Goal: Transaction & Acquisition: Purchase product/service

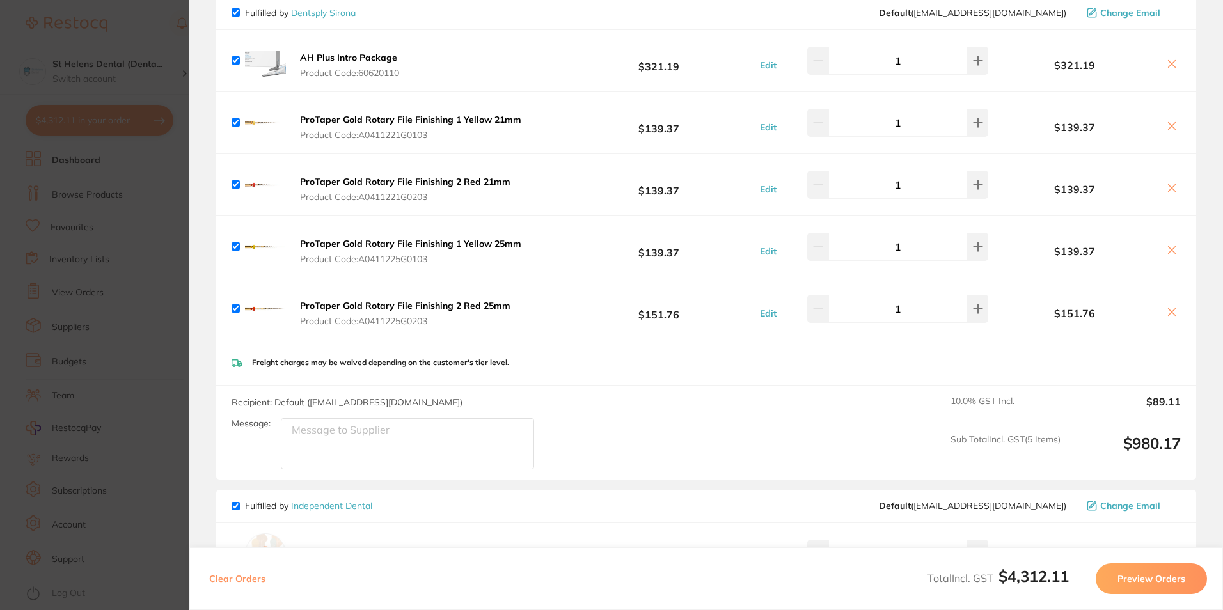
scroll to position [1280, 0]
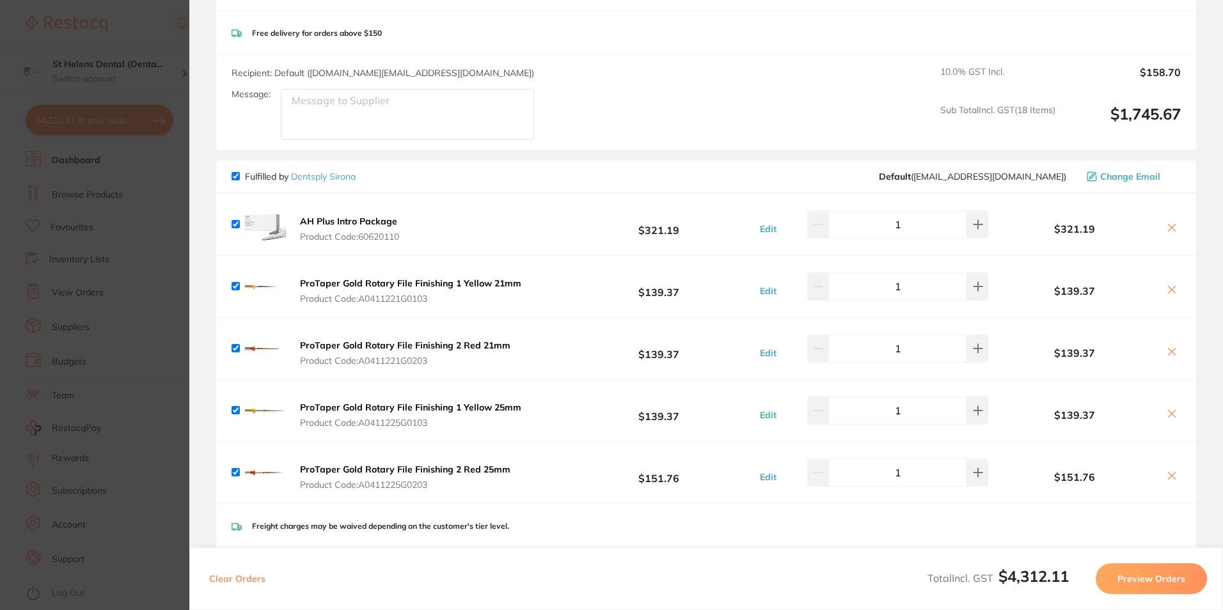
click at [100, 203] on section "Update RRP Set your pre negotiated price for this item. Item Agreed RRP (excl. …" at bounding box center [611, 305] width 1223 height 610
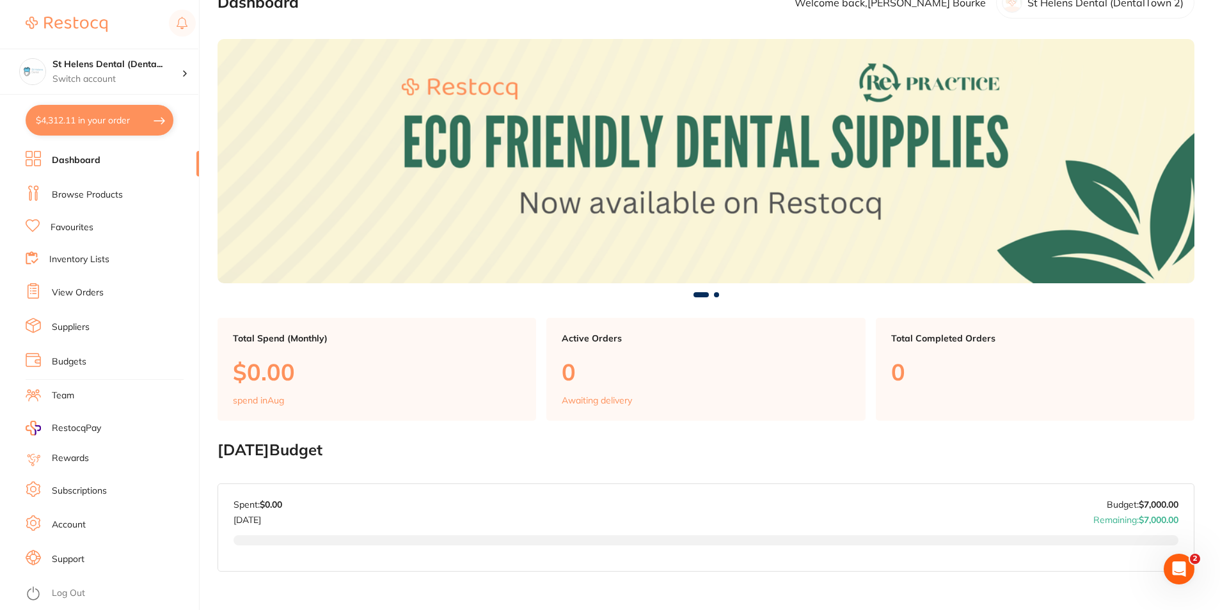
scroll to position [0, 0]
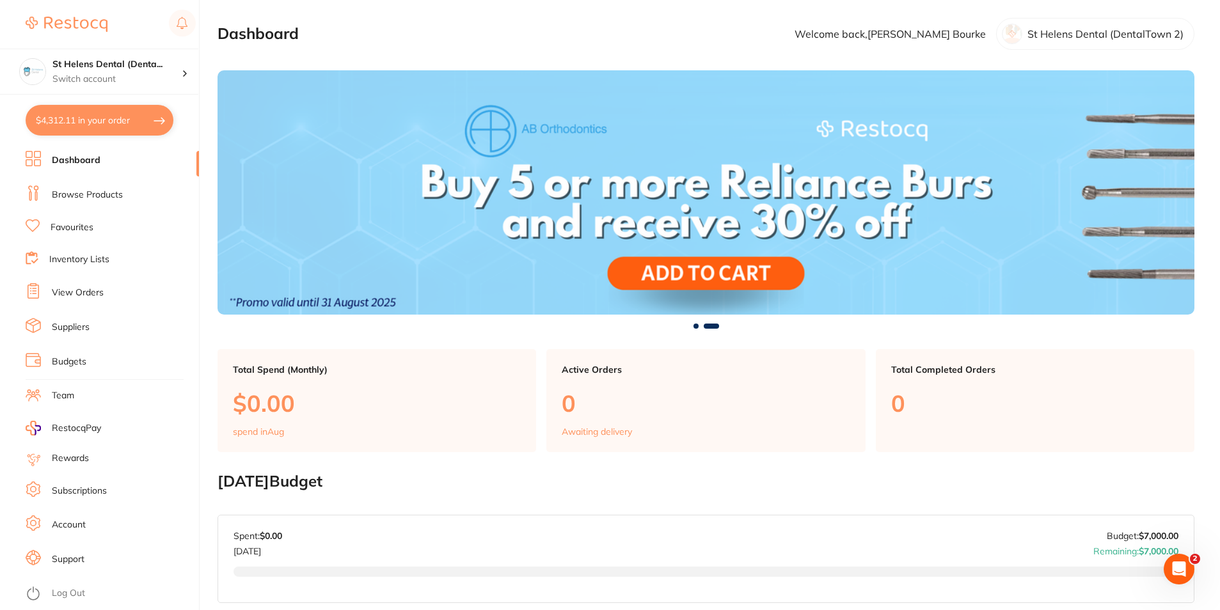
click at [83, 200] on link "Browse Products" at bounding box center [87, 195] width 71 height 13
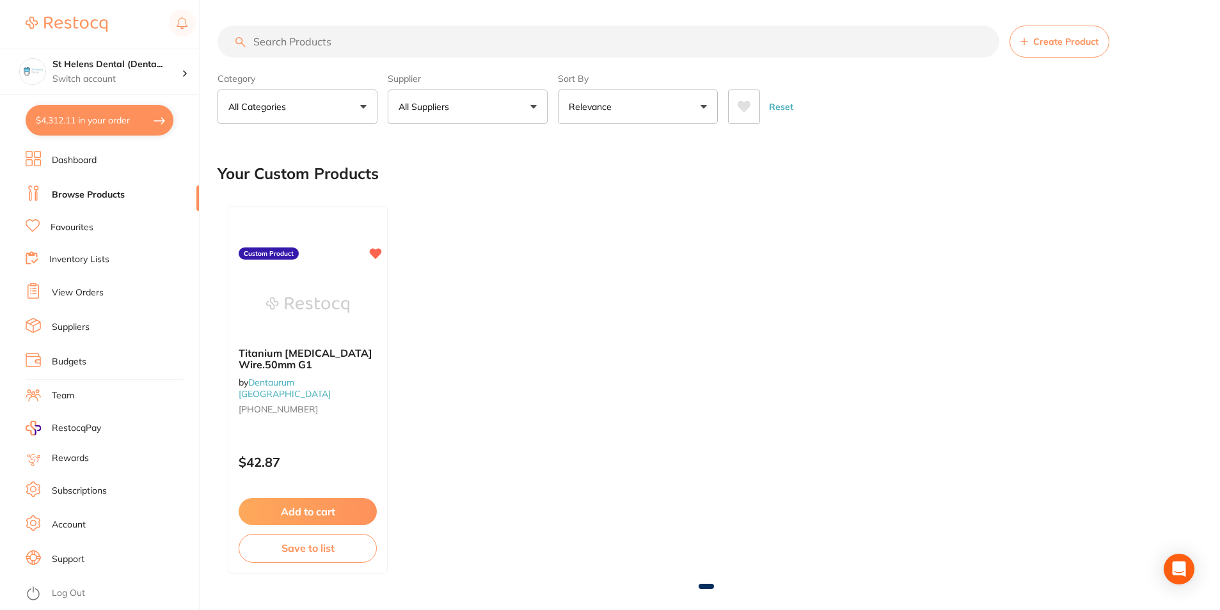
click at [448, 40] on input "search" at bounding box center [609, 42] width 782 height 32
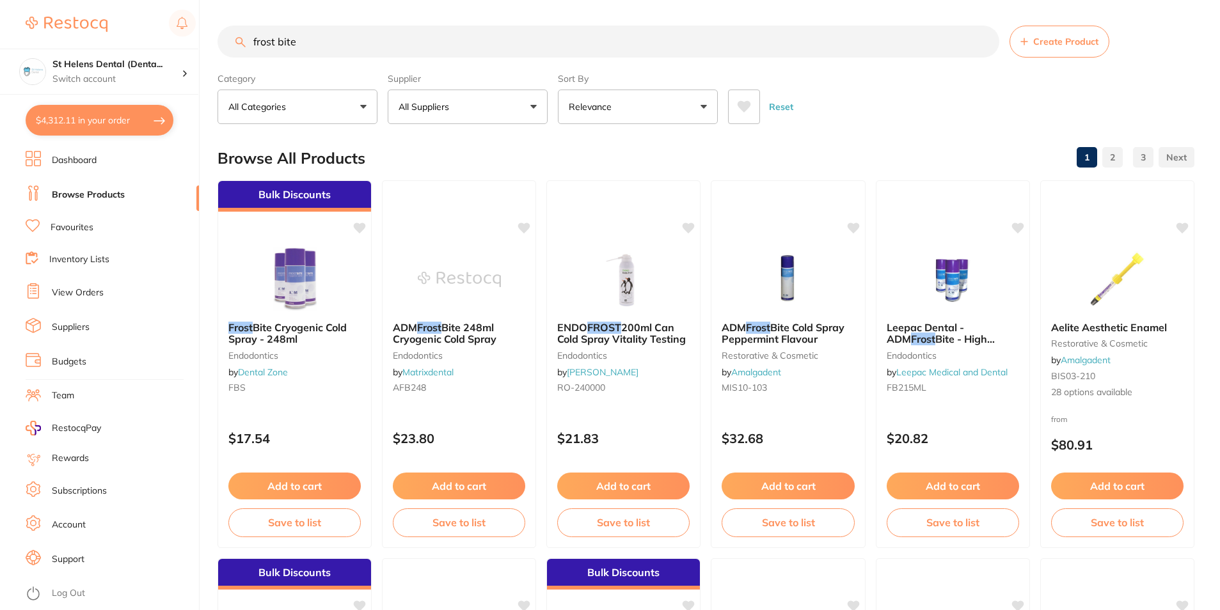
type input "frost bite"
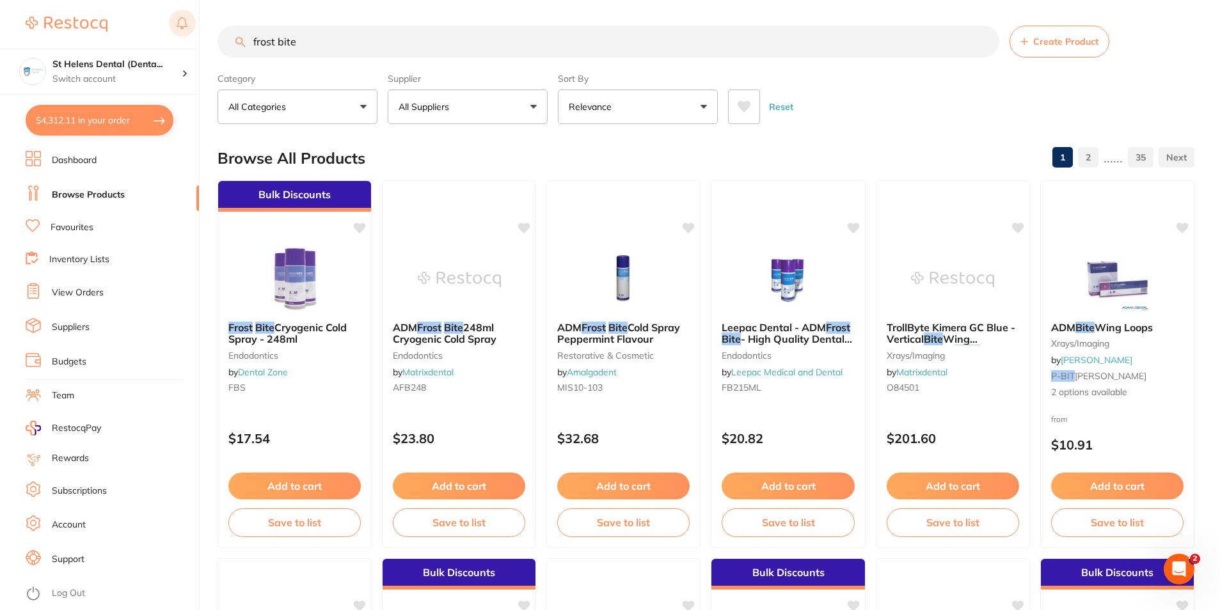
drag, startPoint x: 407, startPoint y: 37, endPoint x: 189, endPoint y: 36, distance: 218.2
click at [189, 36] on div "$4,312.11 St Helens Dental (Denta... Switch account St Helens Dental (DentalTow…" at bounding box center [610, 305] width 1220 height 610
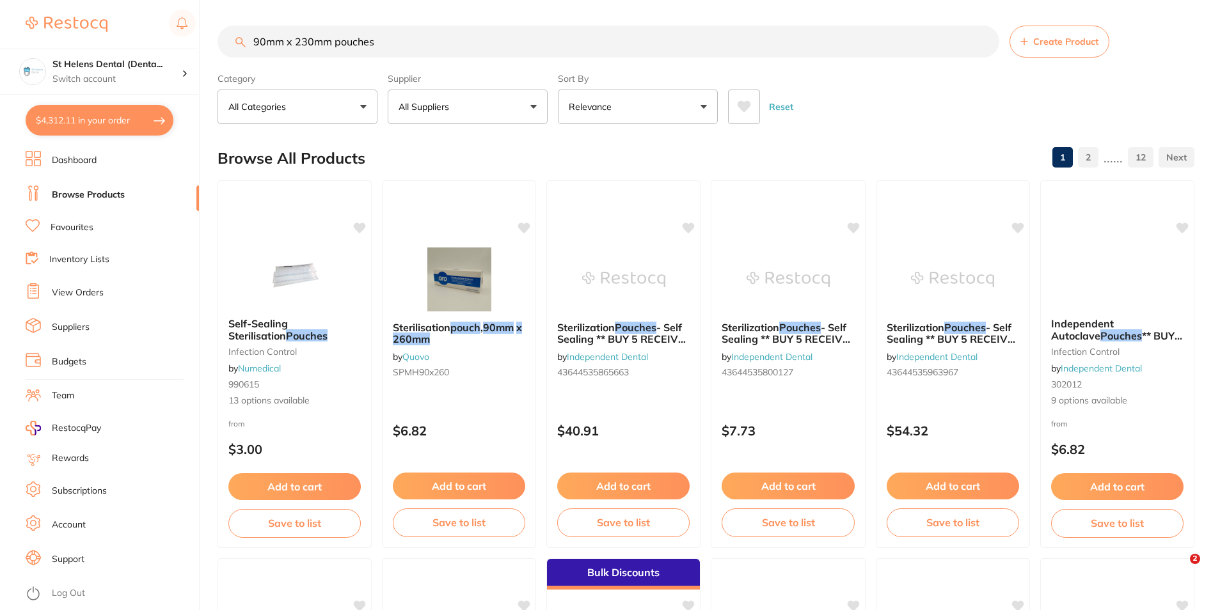
type input "90mm x 230mm pouches"
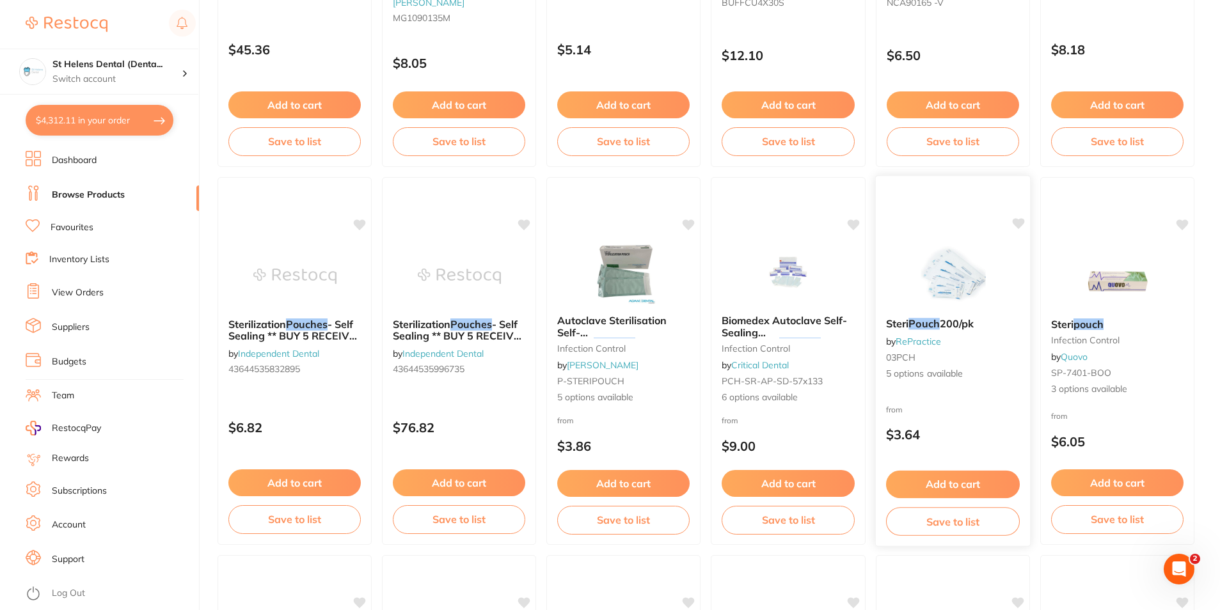
scroll to position [2687, 0]
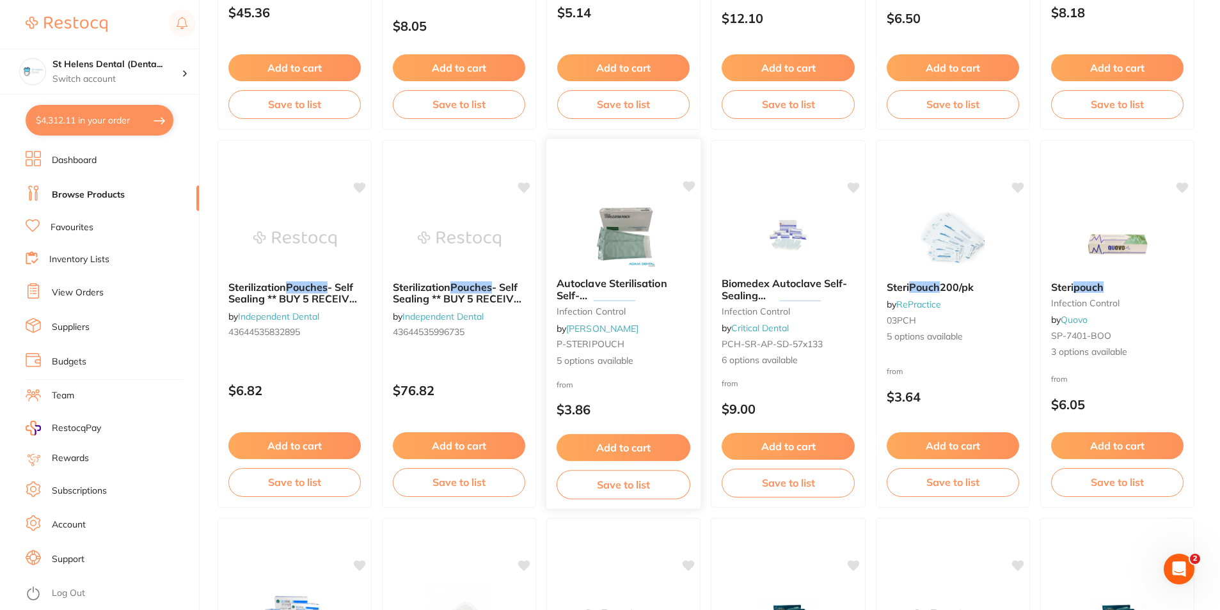
click at [649, 445] on button "Add to cart" at bounding box center [624, 448] width 134 height 28
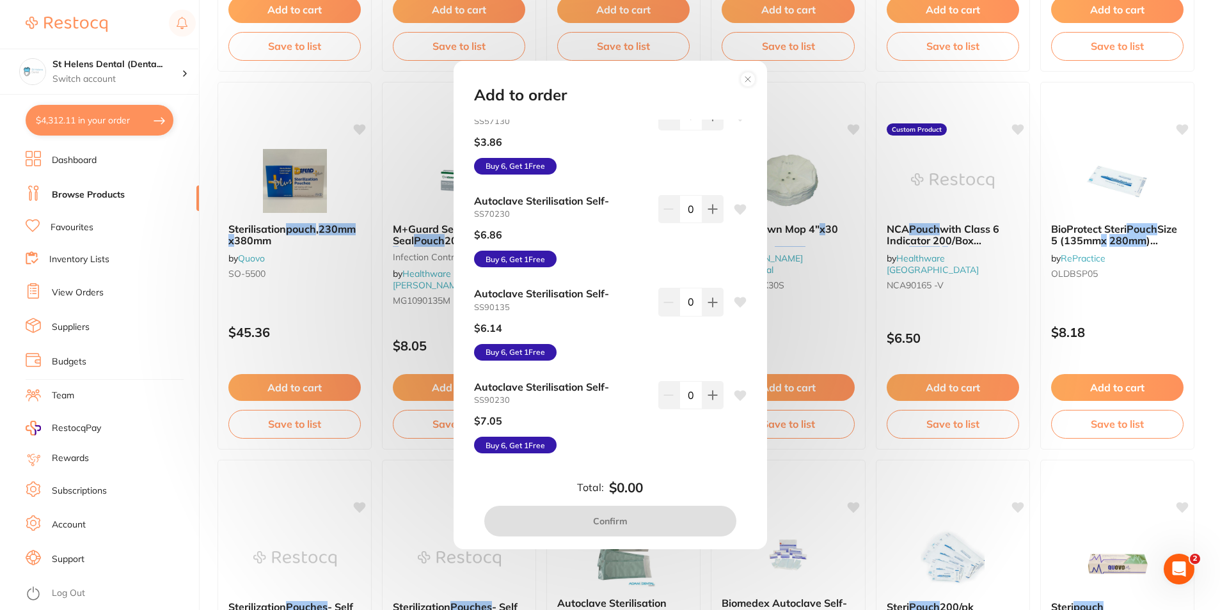
scroll to position [2431, 0]
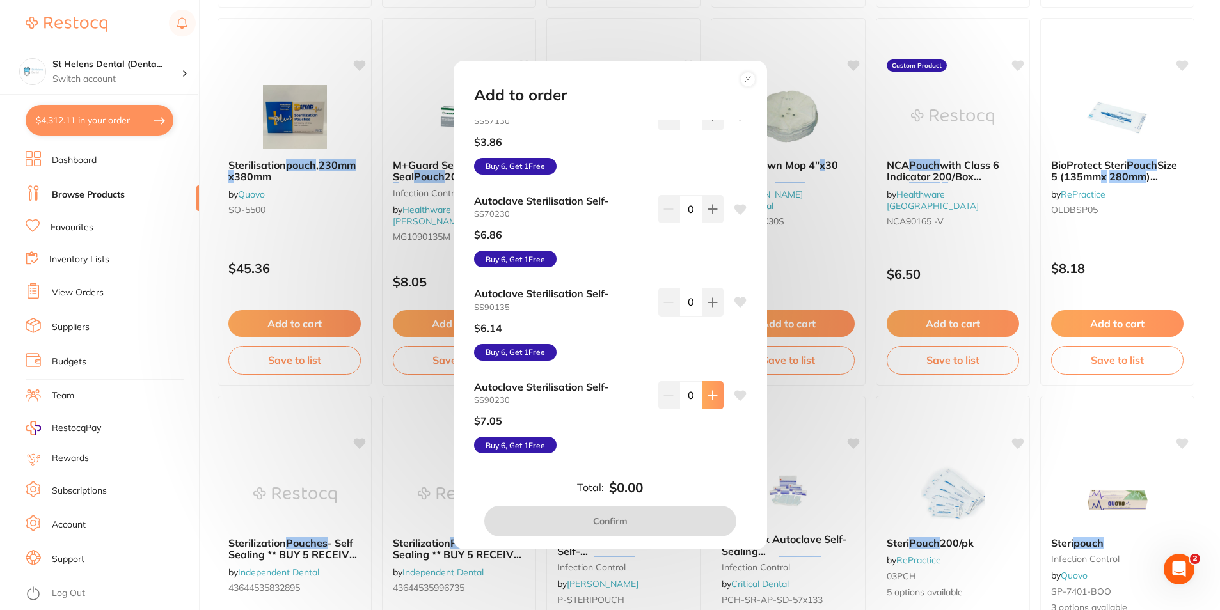
click at [708, 28] on icon at bounding box center [713, 23] width 10 height 10
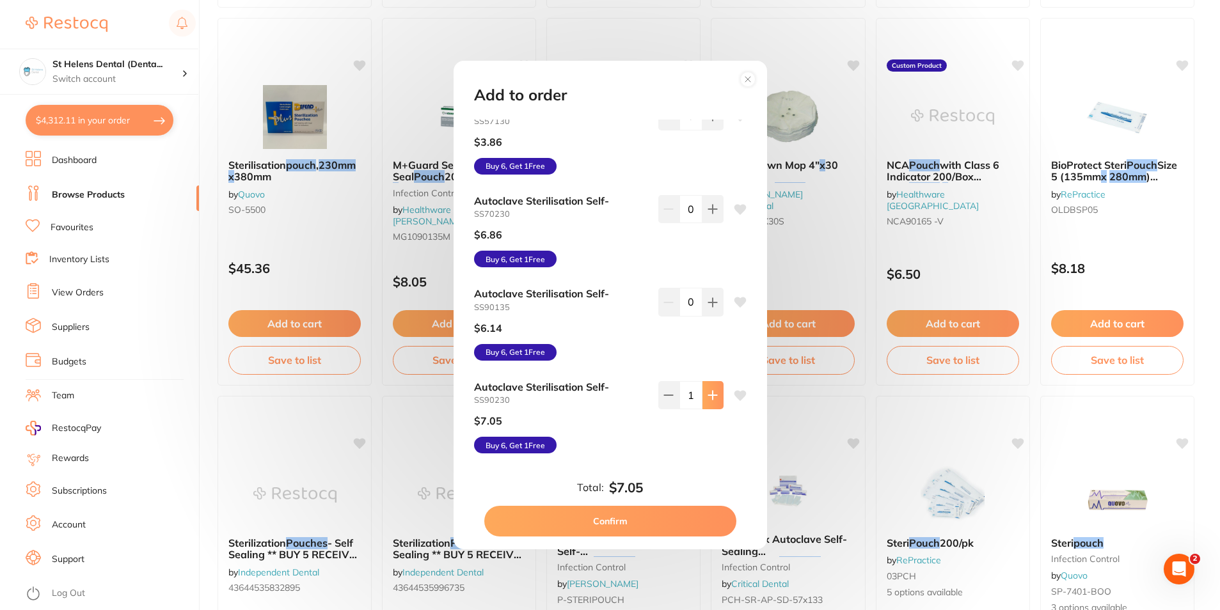
click at [708, 28] on icon at bounding box center [713, 23] width 10 height 10
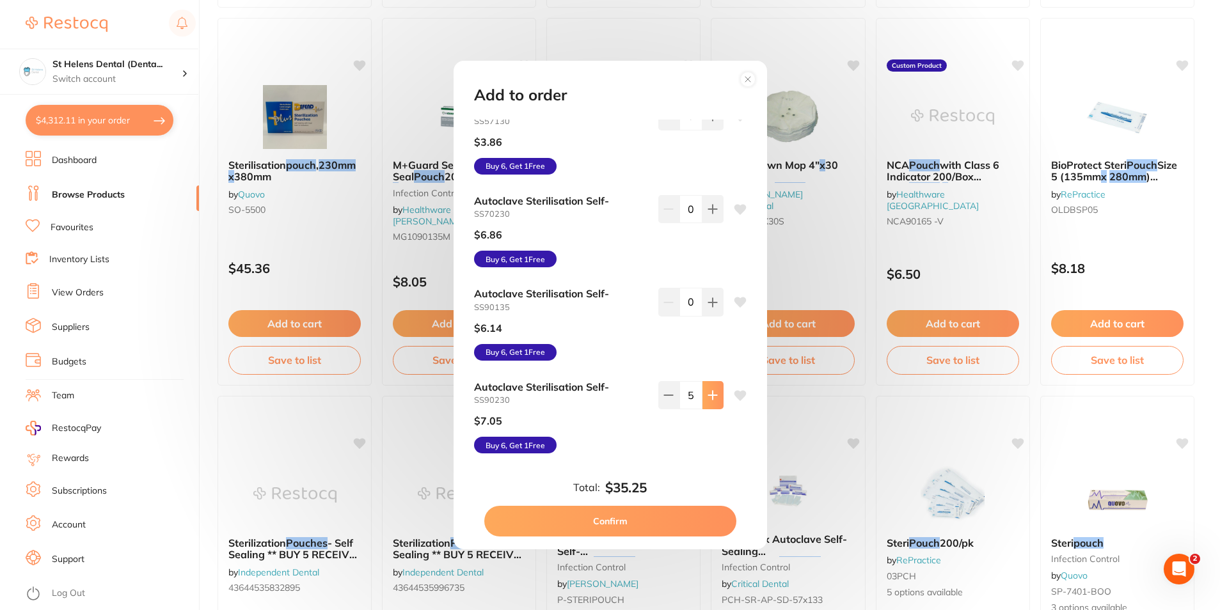
type input "6"
click at [666, 526] on button "Confirm" at bounding box center [610, 521] width 252 height 31
checkbox input "false"
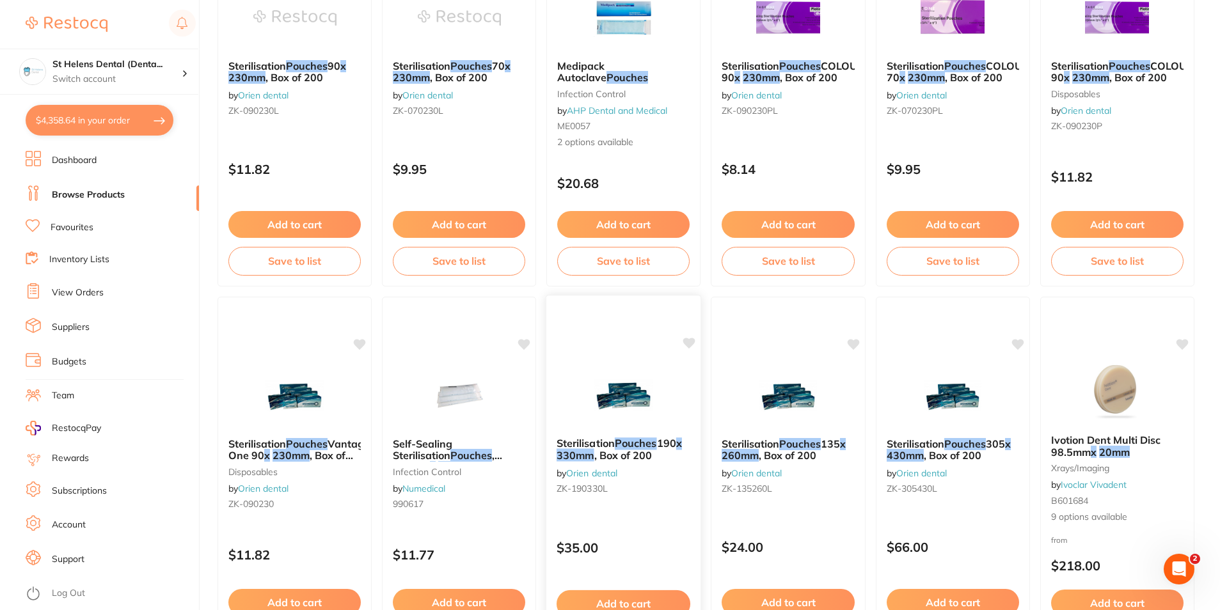
scroll to position [0, 0]
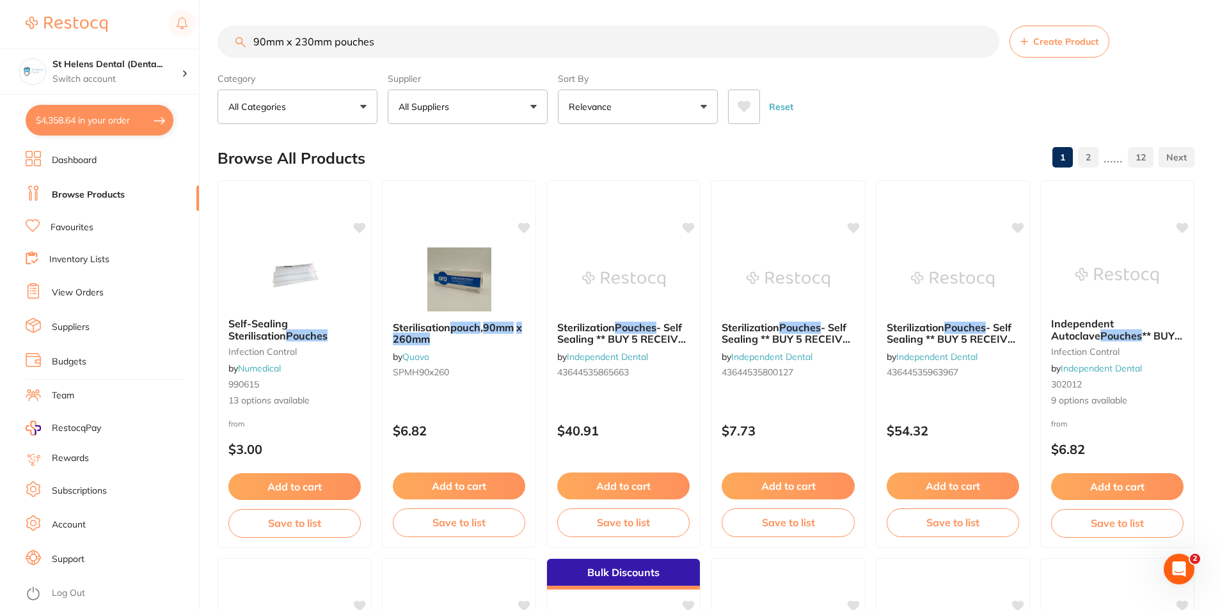
click at [443, 42] on input "90mm x 230mm pouches" at bounding box center [609, 42] width 782 height 32
drag, startPoint x: 443, startPoint y: 42, endPoint x: 235, endPoint y: 66, distance: 208.7
click at [235, 66] on section "90mm x 230mm pouches Create Product Category All Categories All Categories anae…" at bounding box center [706, 75] width 977 height 99
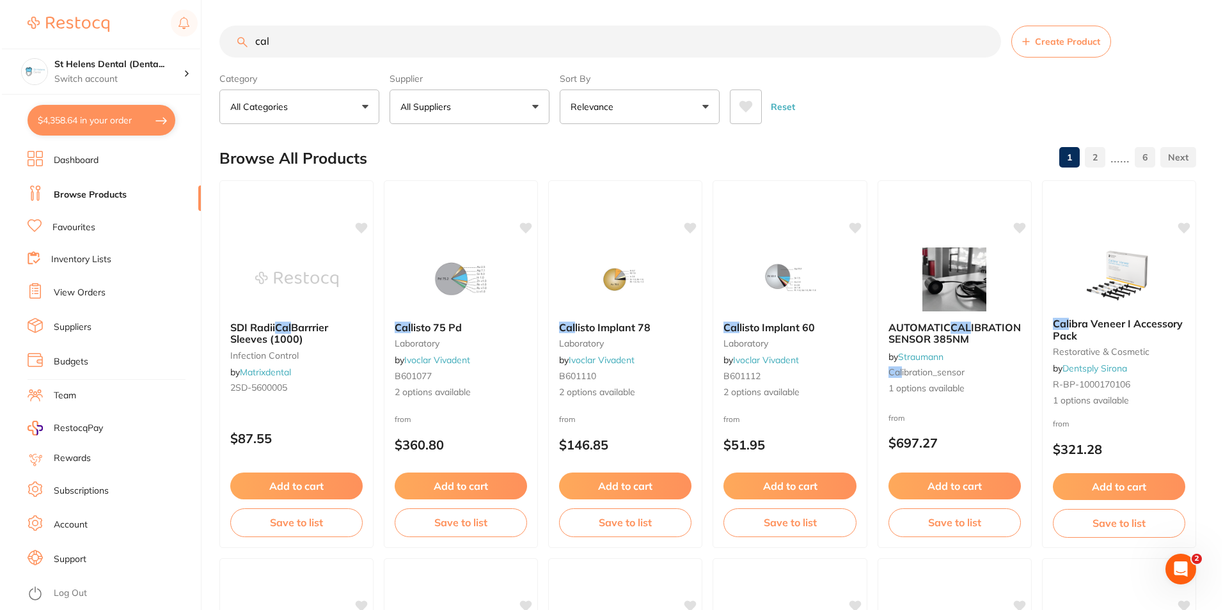
scroll to position [0, 0]
type input "c"
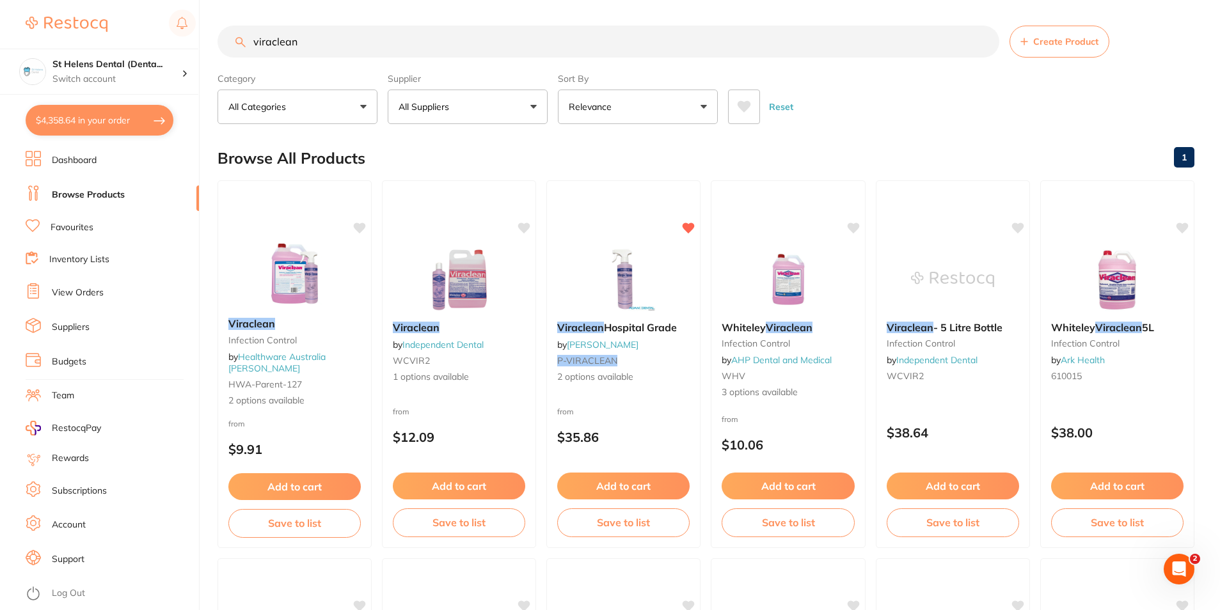
click at [606, 299] on img at bounding box center [623, 280] width 83 height 64
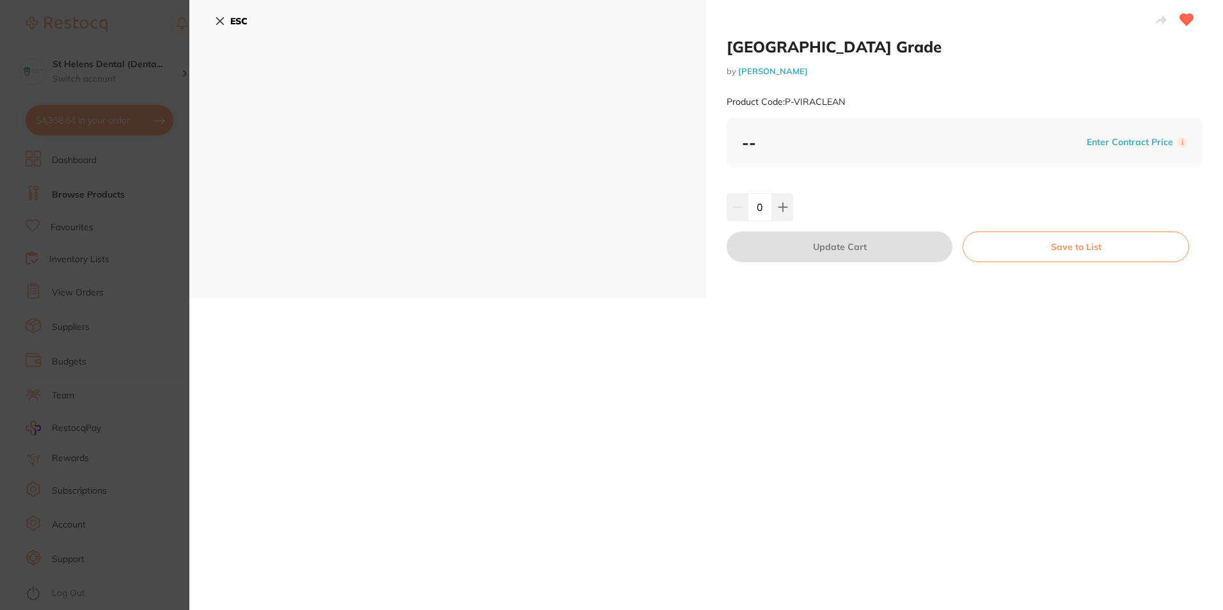
click at [66, 269] on section "Viraclean Hospital Grade by [PERSON_NAME] Product Code: P-VIRACLEAN ESC Viracle…" at bounding box center [611, 305] width 1223 height 610
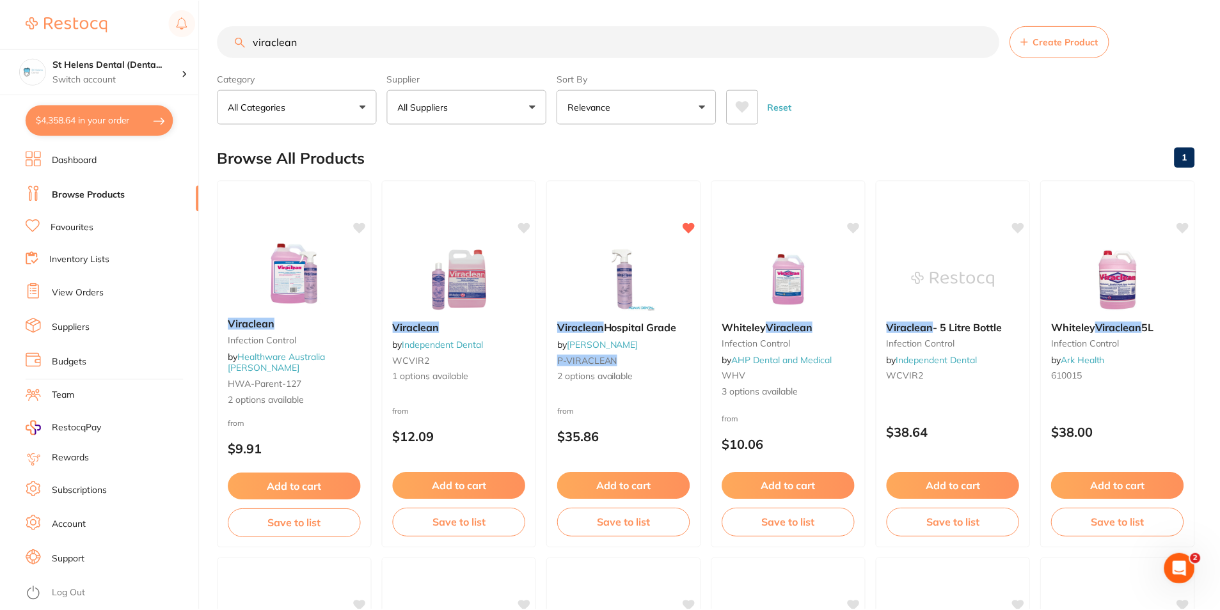
scroll to position [16, 0]
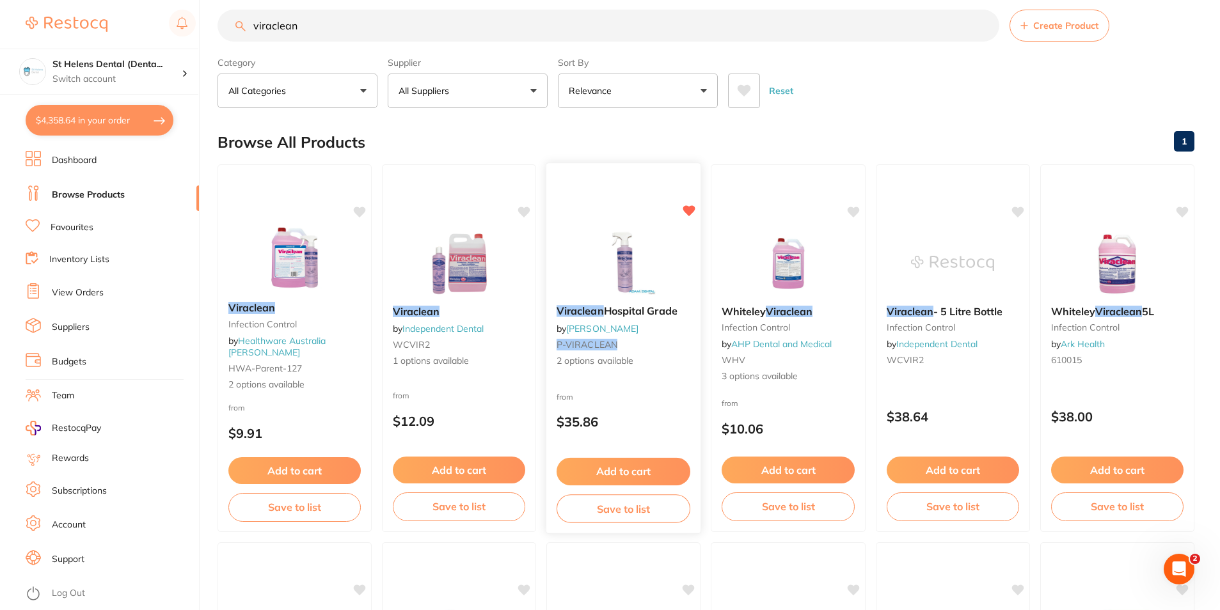
click at [624, 464] on button "Add to cart" at bounding box center [624, 472] width 134 height 28
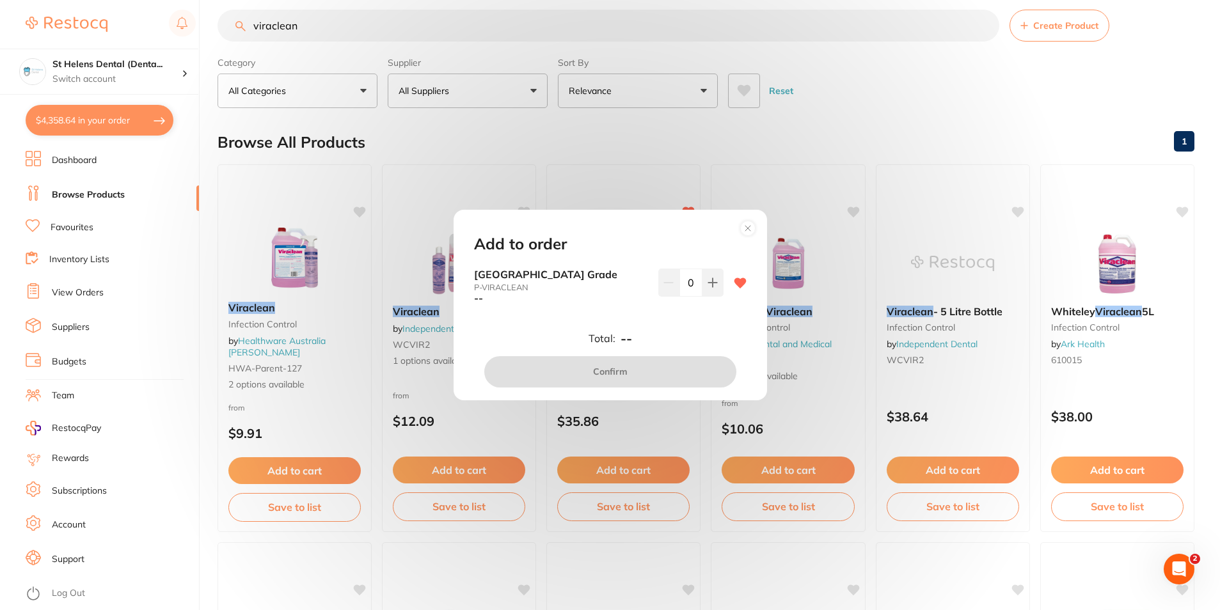
click at [751, 232] on circle at bounding box center [747, 228] width 15 height 15
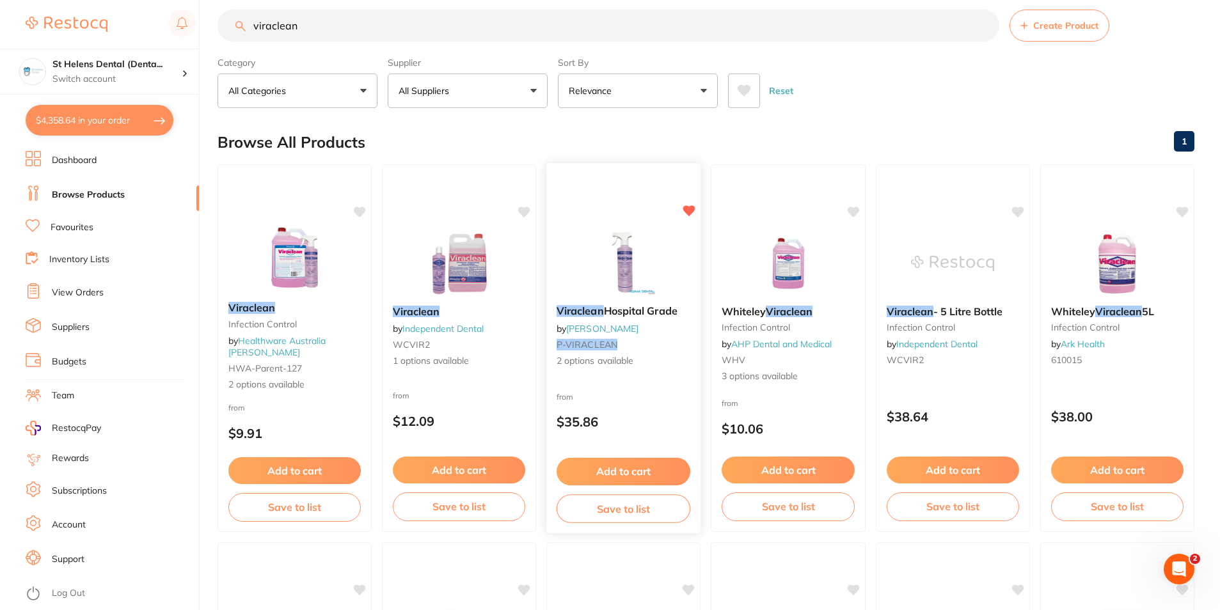
click at [634, 333] on div "Viraclean Hospital Grade by [PERSON_NAME] P-VIRACLEAN 2 options available" at bounding box center [623, 336] width 155 height 83
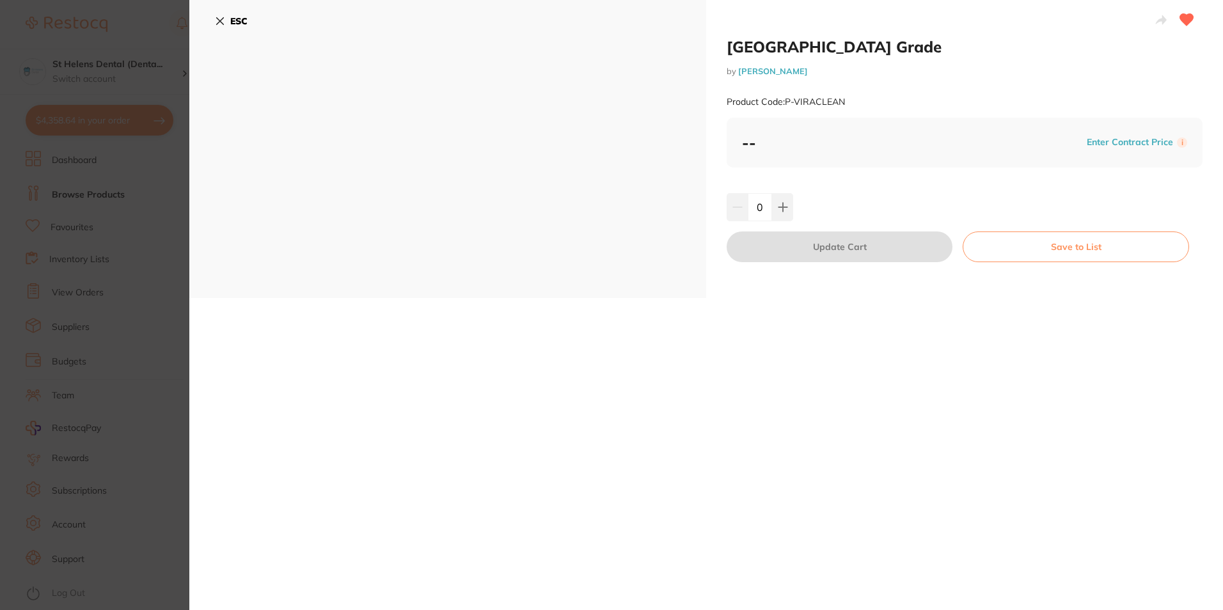
click at [99, 245] on section "Viraclean Hospital Grade by [PERSON_NAME] Product Code: P-VIRACLEAN ESC Viracle…" at bounding box center [611, 305] width 1223 height 610
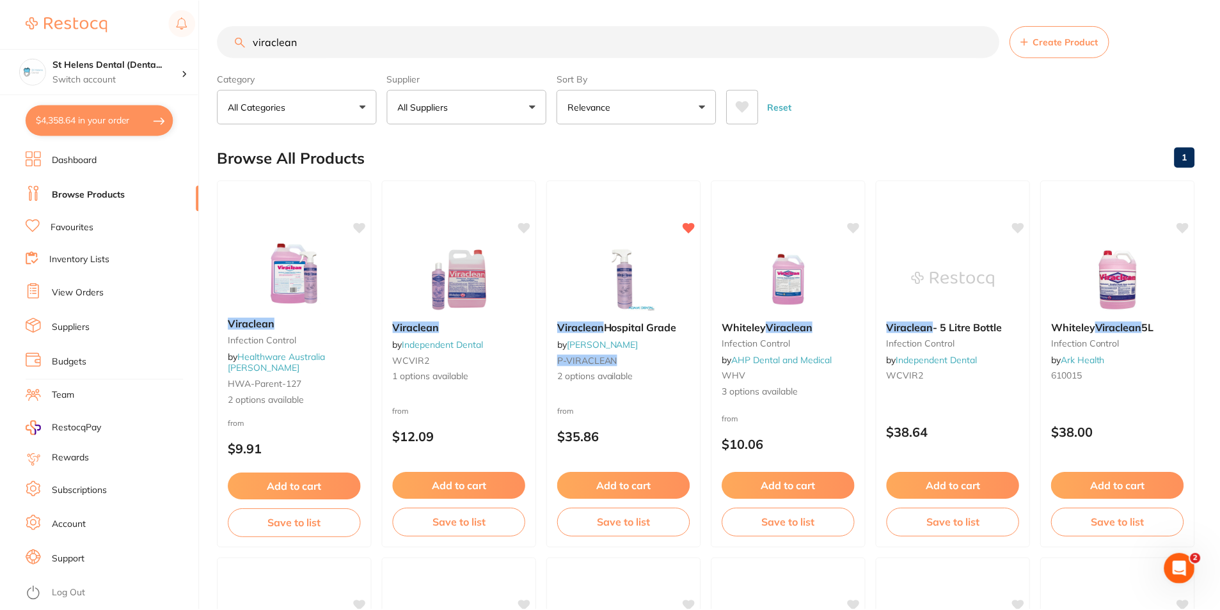
scroll to position [16, 0]
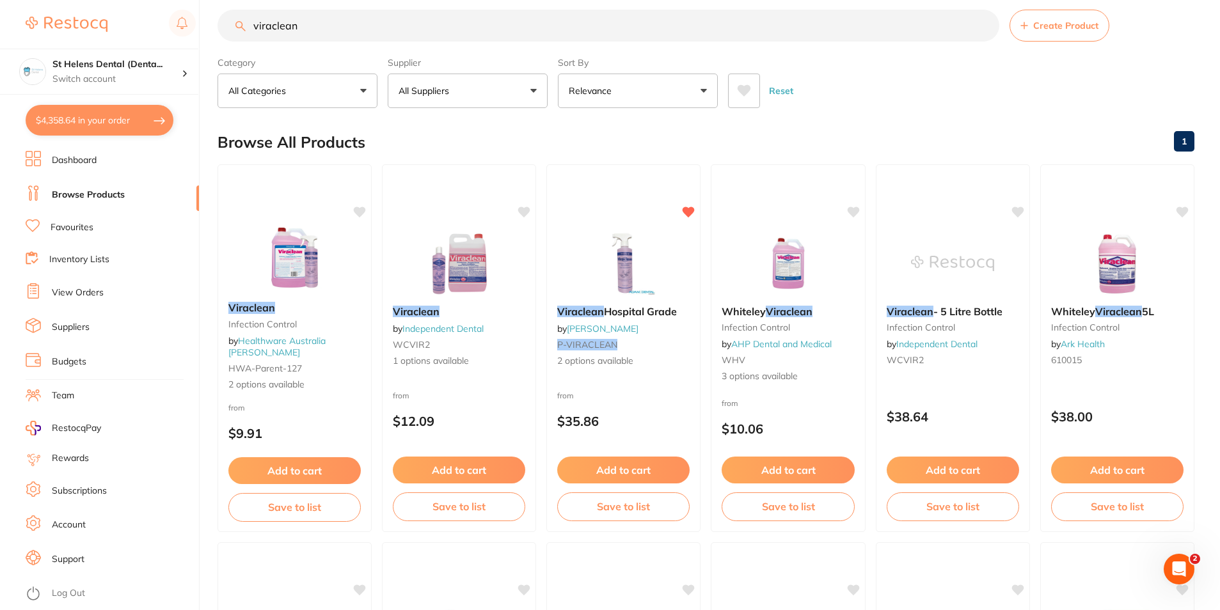
click at [439, 36] on input "viraclean" at bounding box center [609, 26] width 782 height 32
drag, startPoint x: 423, startPoint y: 28, endPoint x: 175, endPoint y: 31, distance: 248.3
click at [175, 31] on div "$4,358.64 St Helens Dental (Denta... Switch account St Helens Dental (DentalTow…" at bounding box center [610, 289] width 1220 height 610
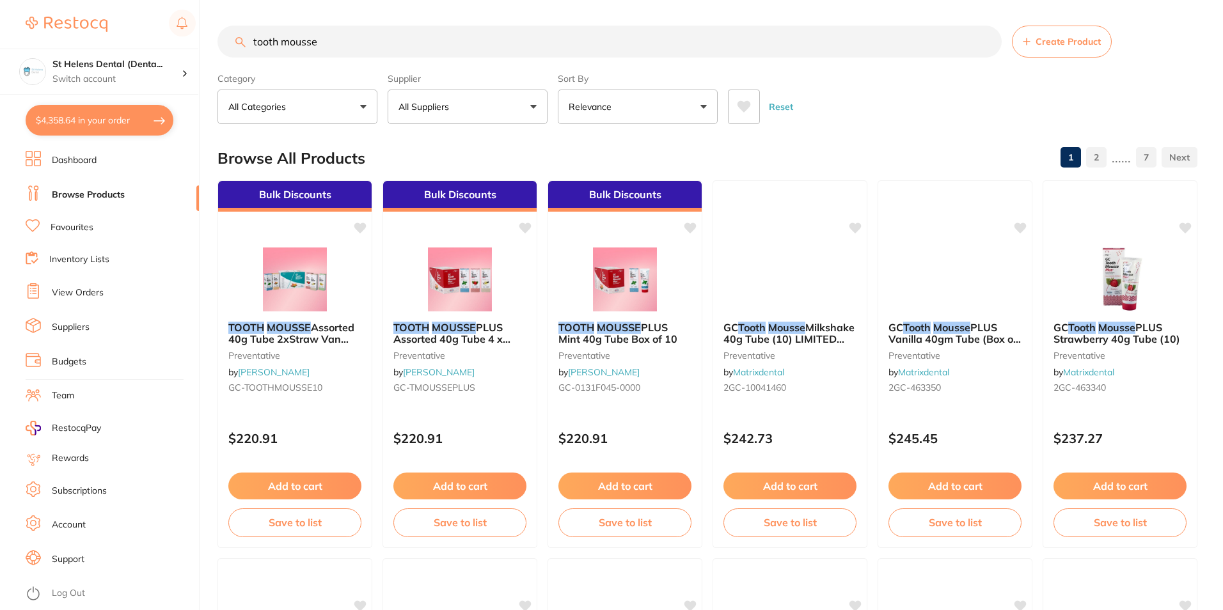
type input "tooth mousse"
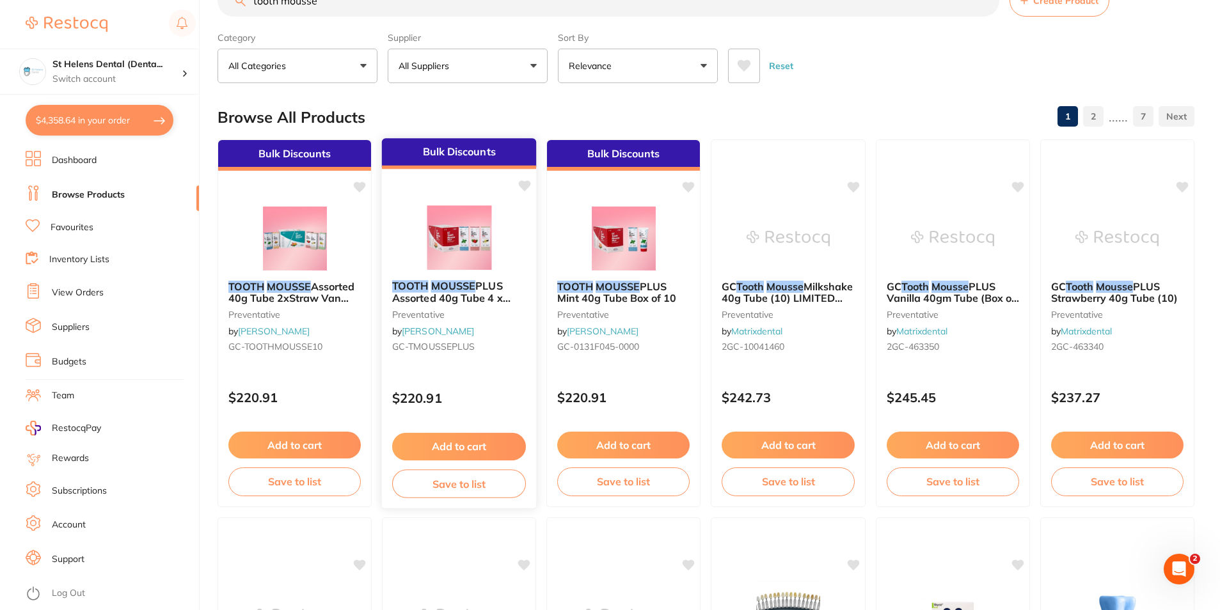
scroll to position [64, 0]
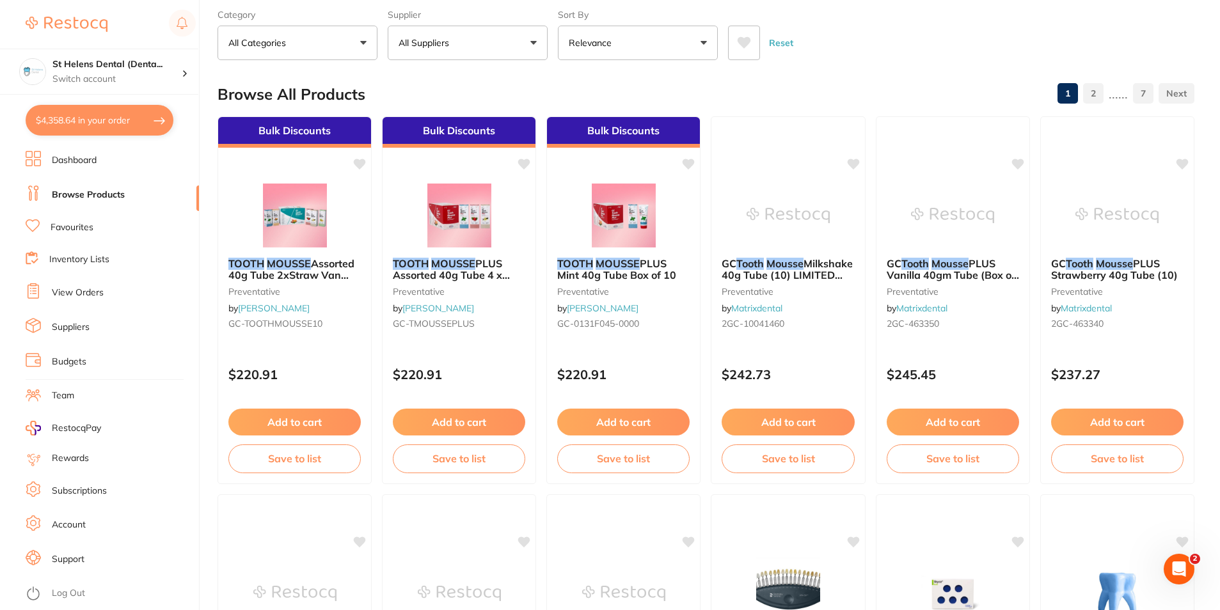
click at [336, 415] on button "Add to cart" at bounding box center [294, 422] width 132 height 27
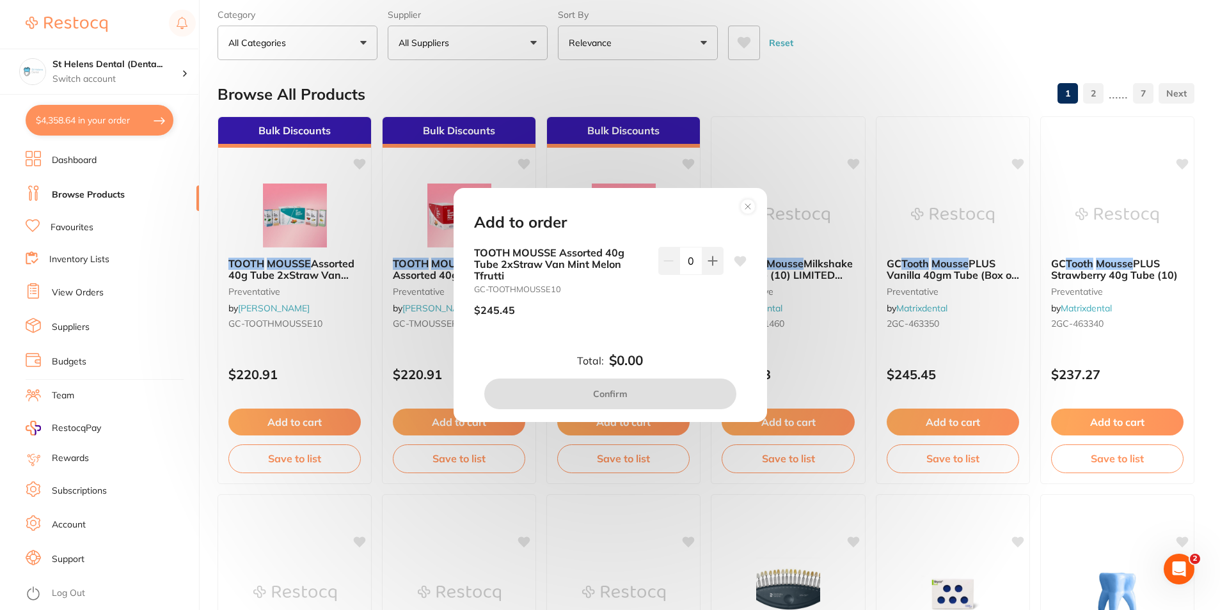
scroll to position [0, 0]
click at [717, 268] on button at bounding box center [712, 261] width 21 height 28
type input "1"
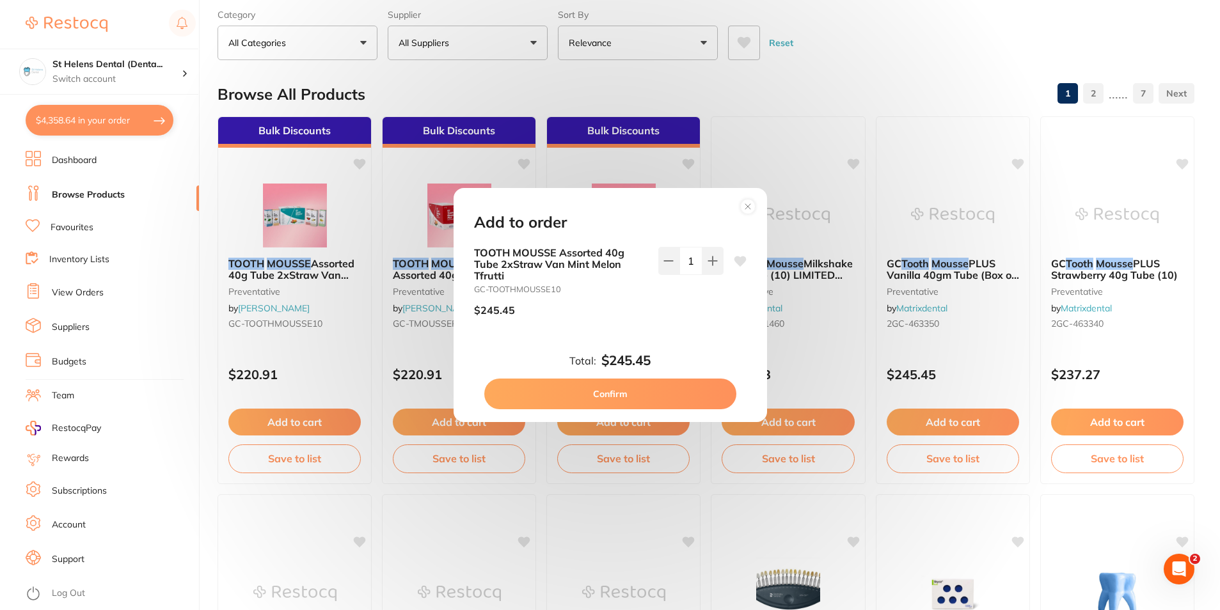
click at [734, 262] on icon at bounding box center [740, 261] width 12 height 10
click at [738, 265] on icon at bounding box center [740, 261] width 12 height 10
click at [739, 260] on icon at bounding box center [740, 261] width 12 height 10
click at [628, 388] on button "Confirm" at bounding box center [610, 394] width 252 height 31
checkbox input "false"
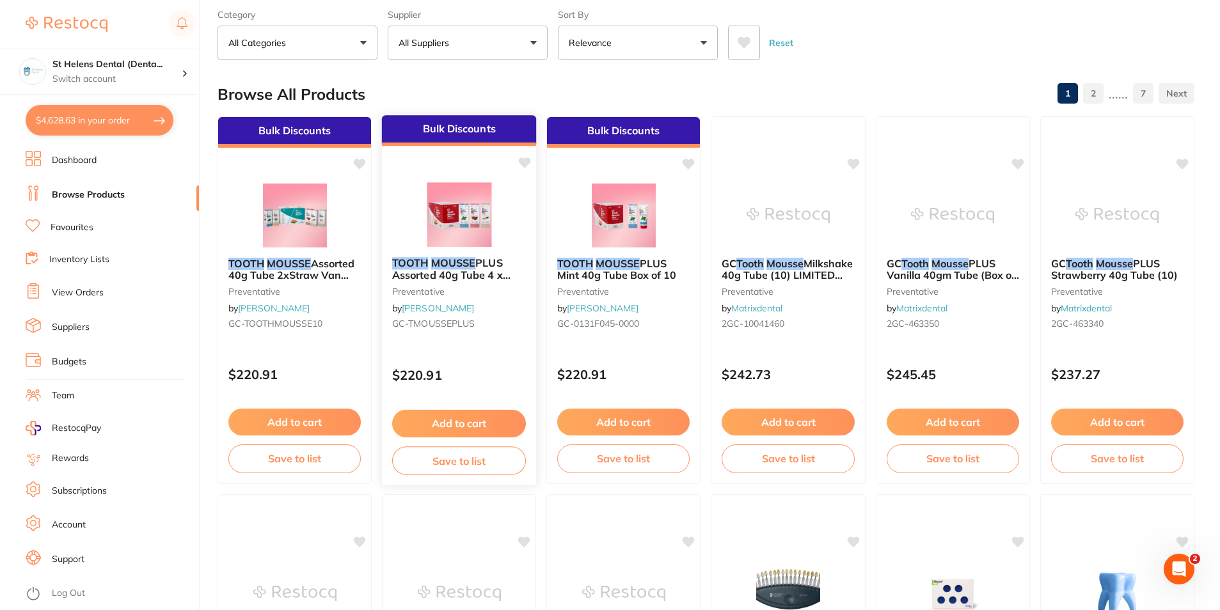
click at [464, 422] on button "Add to cart" at bounding box center [459, 424] width 134 height 28
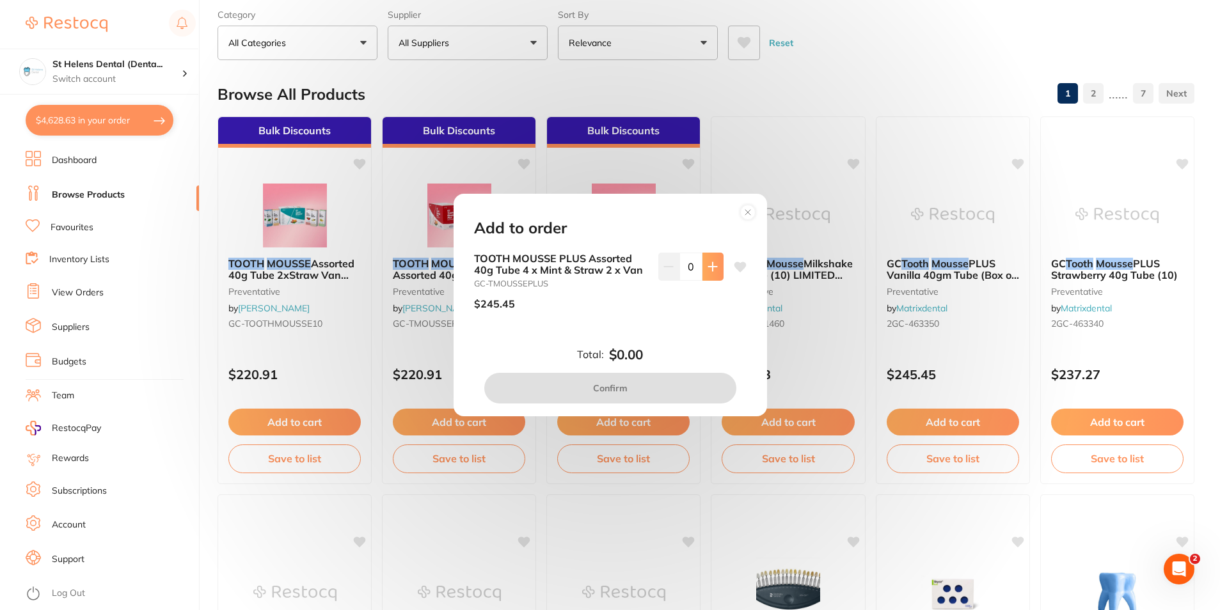
click at [704, 273] on button at bounding box center [712, 267] width 21 height 28
type input "1"
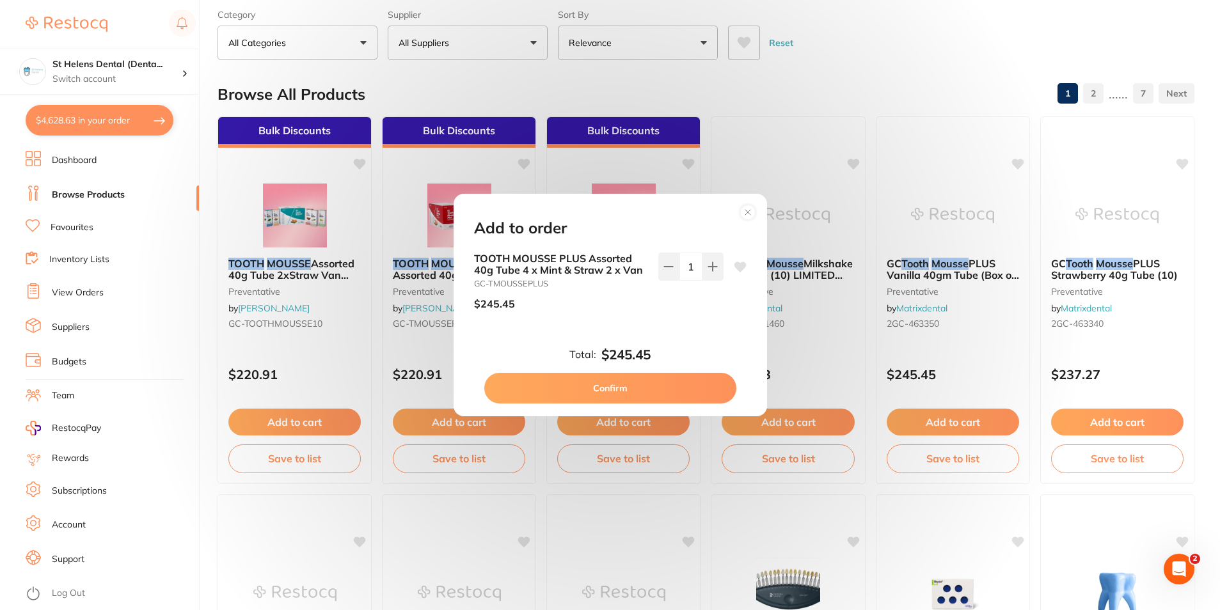
click at [738, 267] on icon at bounding box center [740, 267] width 12 height 10
click at [630, 387] on button "Confirm" at bounding box center [610, 388] width 252 height 31
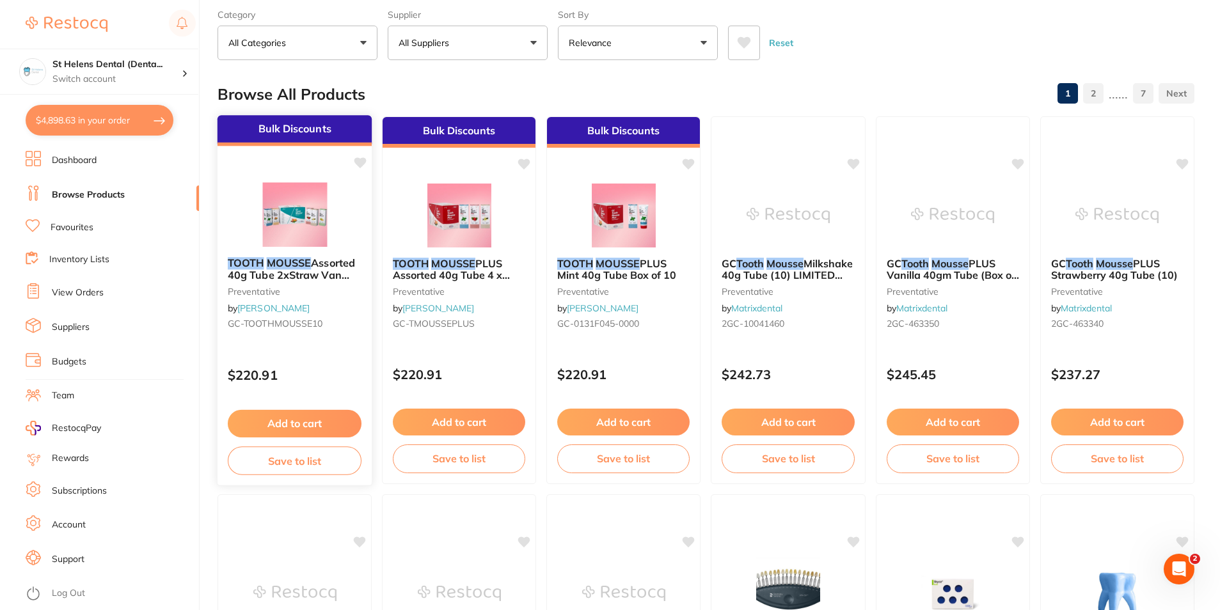
click at [359, 160] on icon at bounding box center [360, 162] width 12 height 11
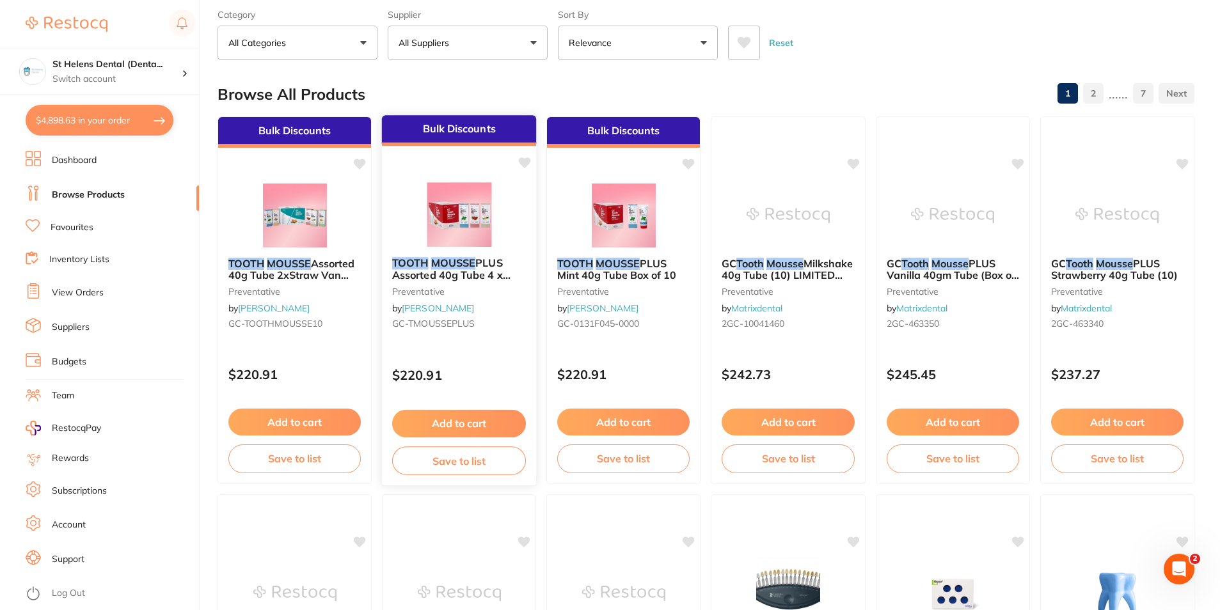
click at [527, 160] on icon at bounding box center [525, 162] width 12 height 11
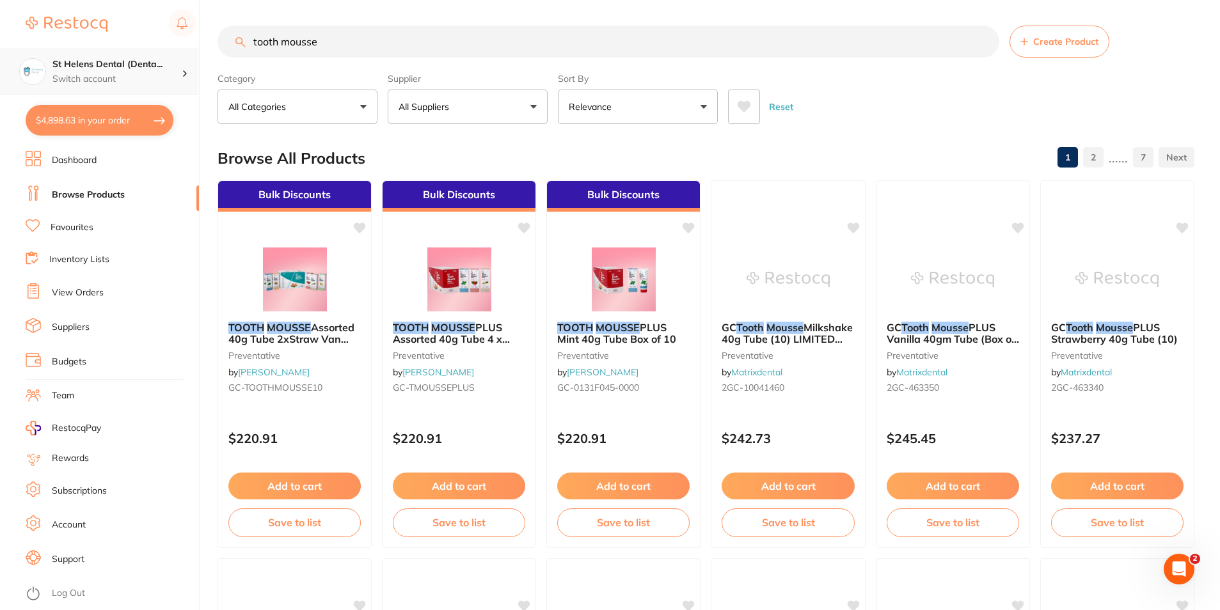
scroll to position [1, 0]
click at [79, 84] on div "$4,898.63 St Helens Dental (Denta... Switch account St Helens Dental (DentalTow…" at bounding box center [610, 305] width 1220 height 610
type input "savacol"
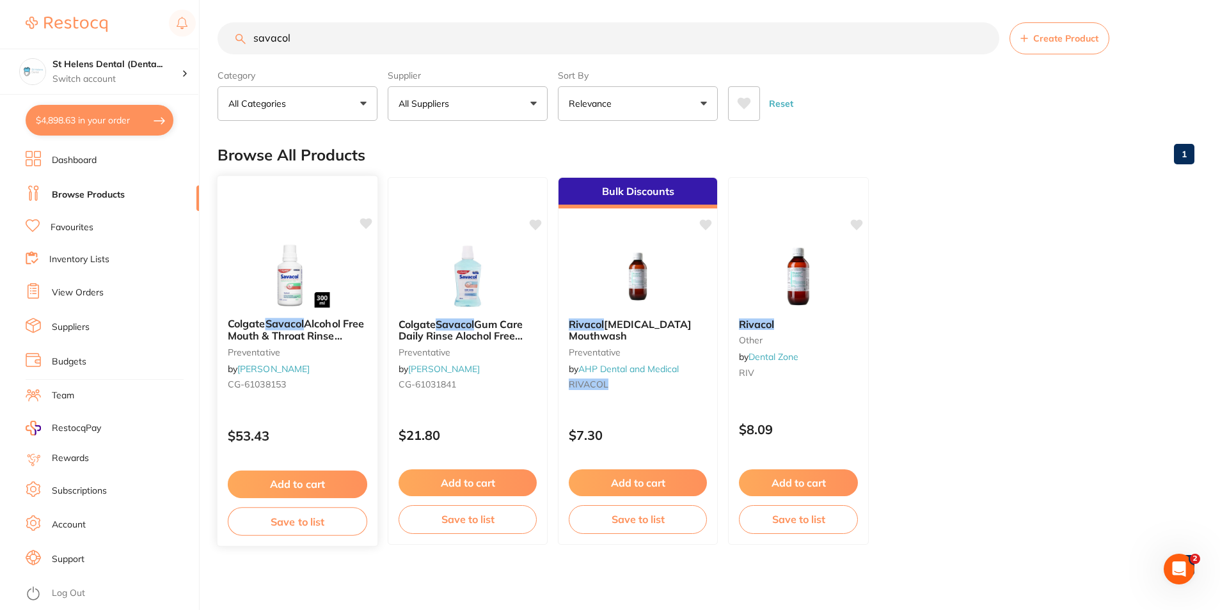
scroll to position [4, 0]
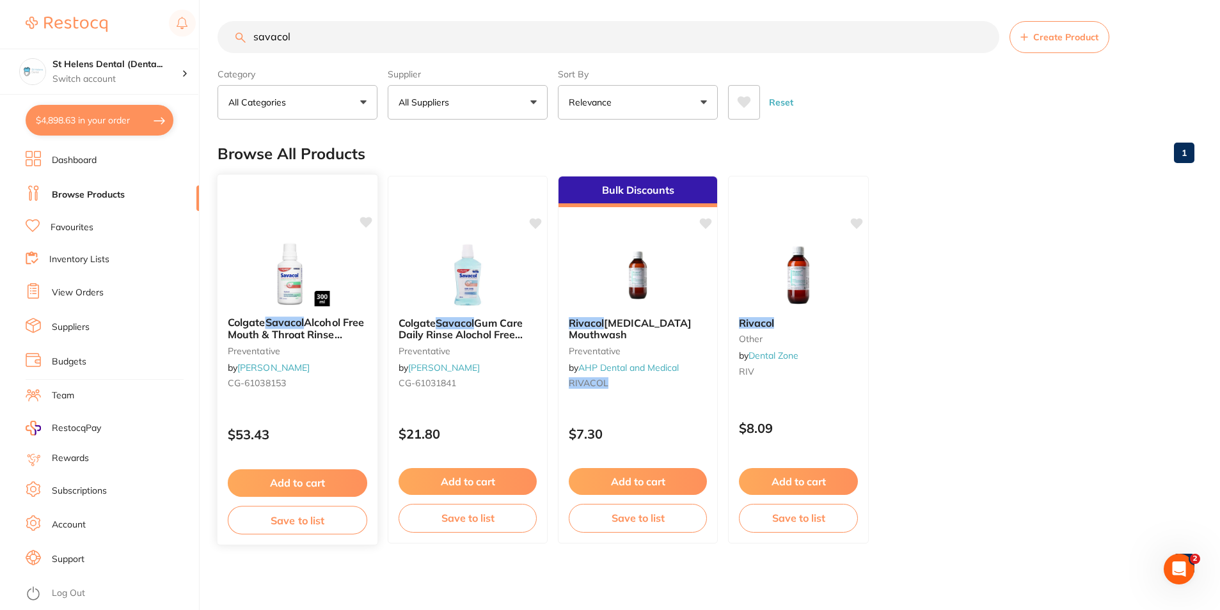
click at [365, 225] on icon at bounding box center [366, 222] width 12 height 11
click at [363, 219] on icon at bounding box center [366, 222] width 12 height 11
click at [310, 482] on button "Add to cart" at bounding box center [297, 484] width 139 height 28
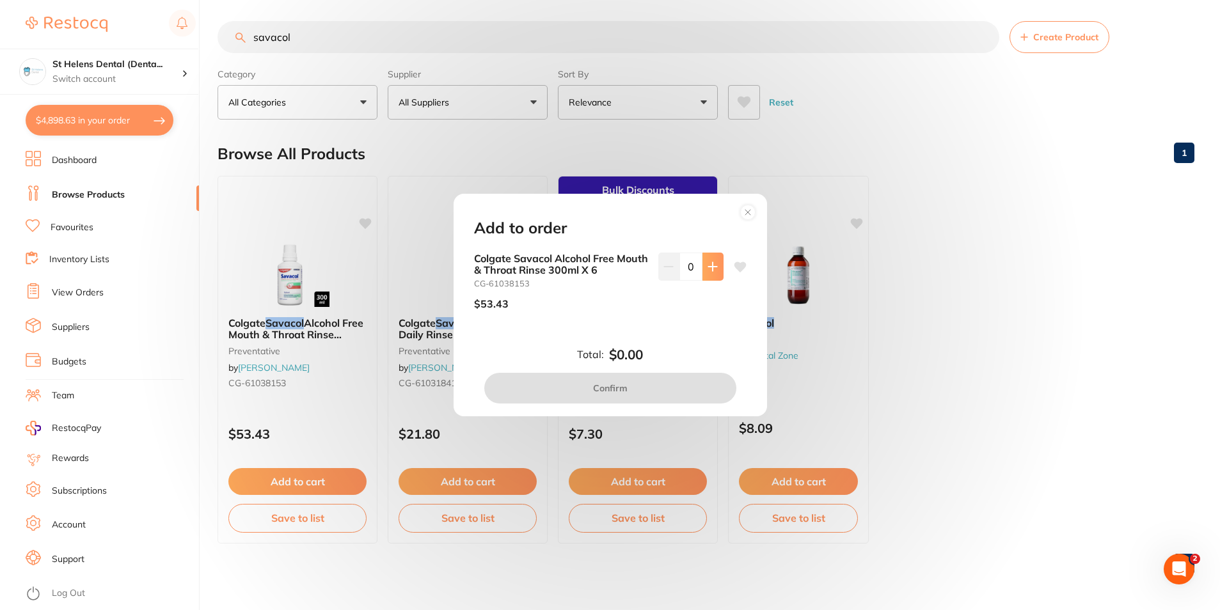
click at [708, 269] on icon at bounding box center [713, 267] width 10 height 10
click at [706, 260] on button at bounding box center [712, 267] width 21 height 28
type input "2"
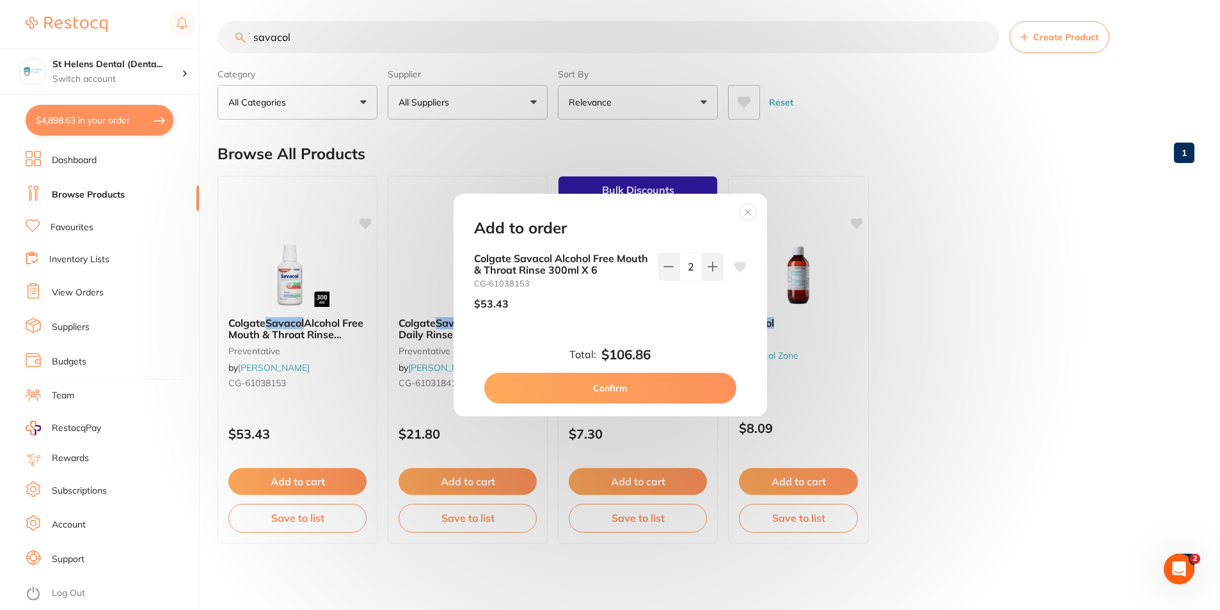
click at [740, 266] on icon at bounding box center [740, 267] width 12 height 10
click at [621, 398] on button "Confirm" at bounding box center [610, 388] width 252 height 31
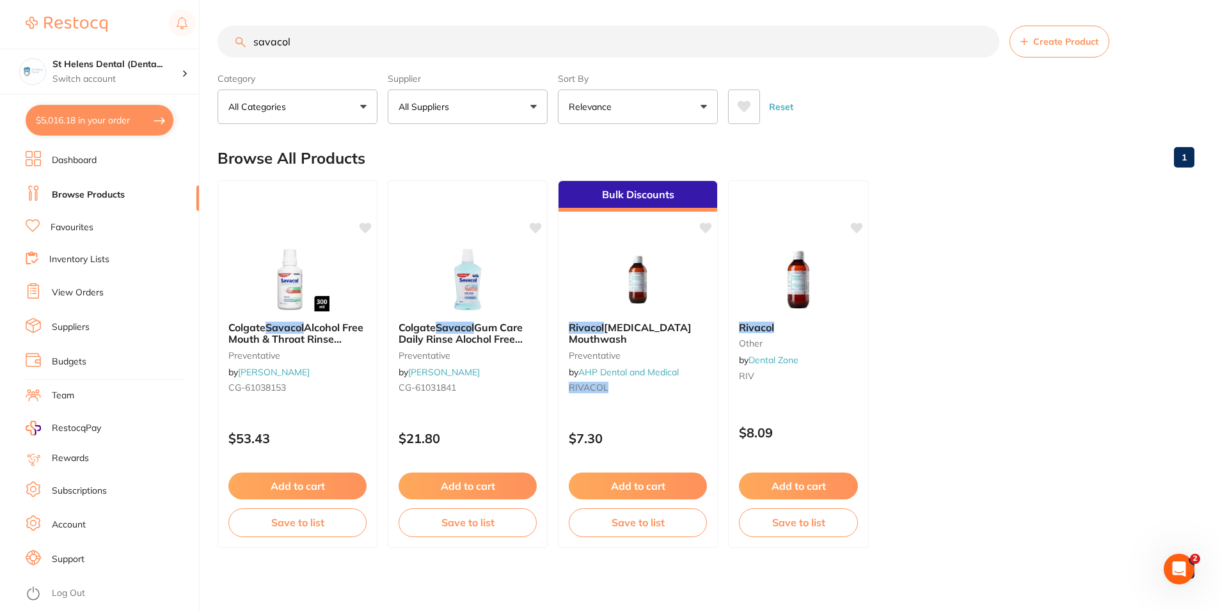
click at [345, 38] on input "savacol" at bounding box center [609, 42] width 782 height 32
type input "s"
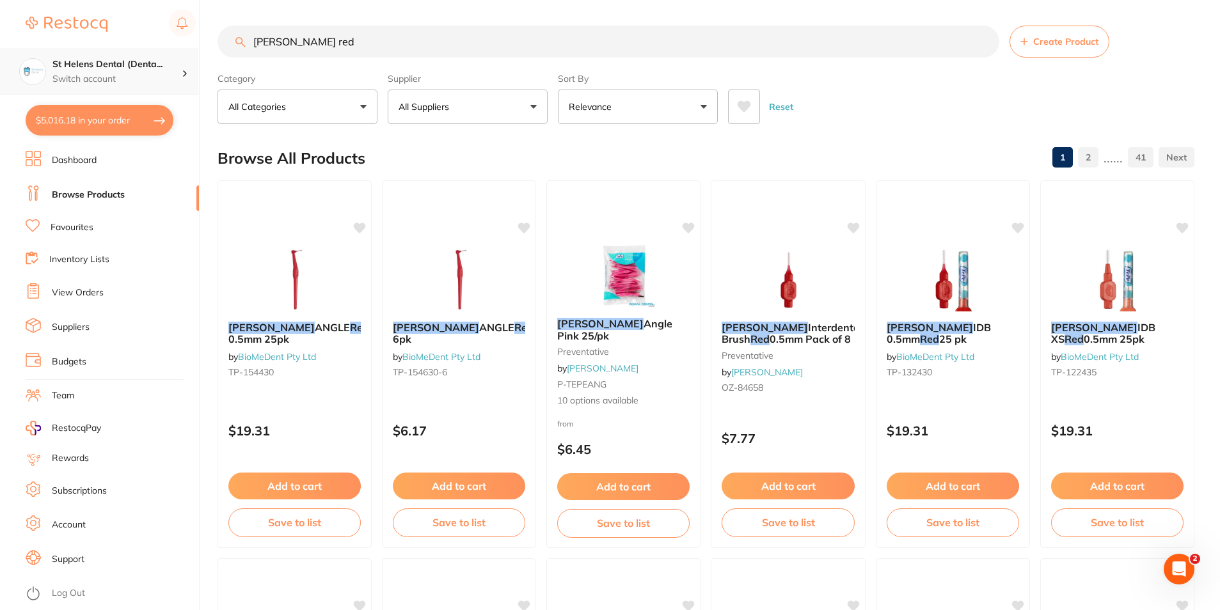
scroll to position [1, 0]
drag, startPoint x: 408, startPoint y: 36, endPoint x: 136, endPoint y: 62, distance: 273.2
click at [136, 62] on div "$5,016.18 St Helens Dental (Denta... Switch account St Helens Dental (DentalTow…" at bounding box center [610, 305] width 1220 height 610
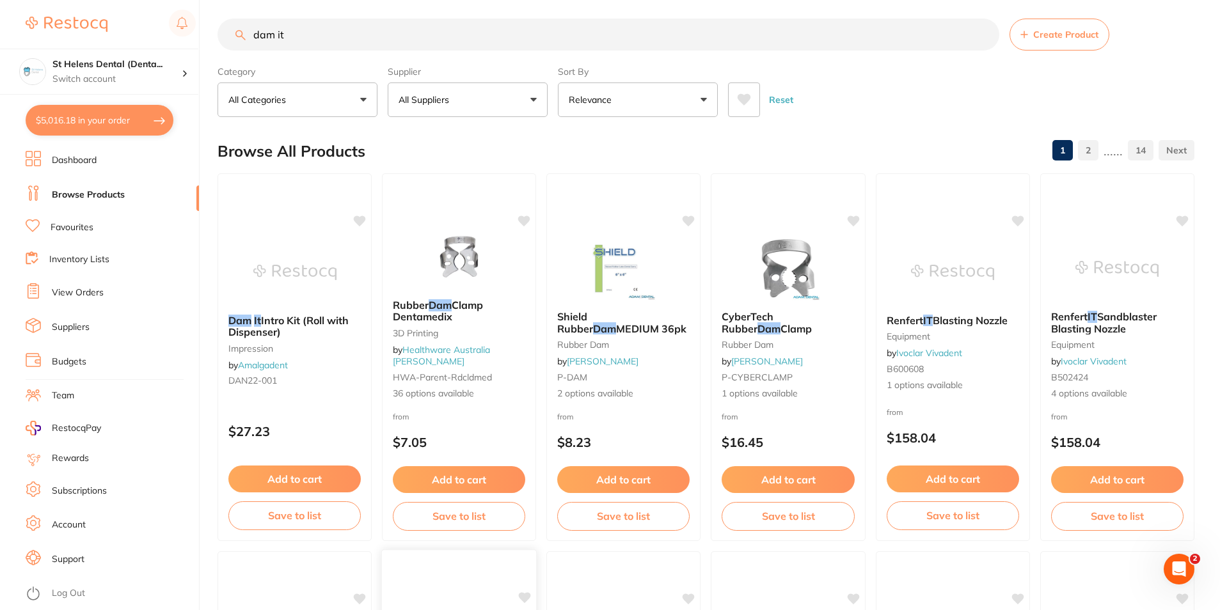
scroll to position [0, 0]
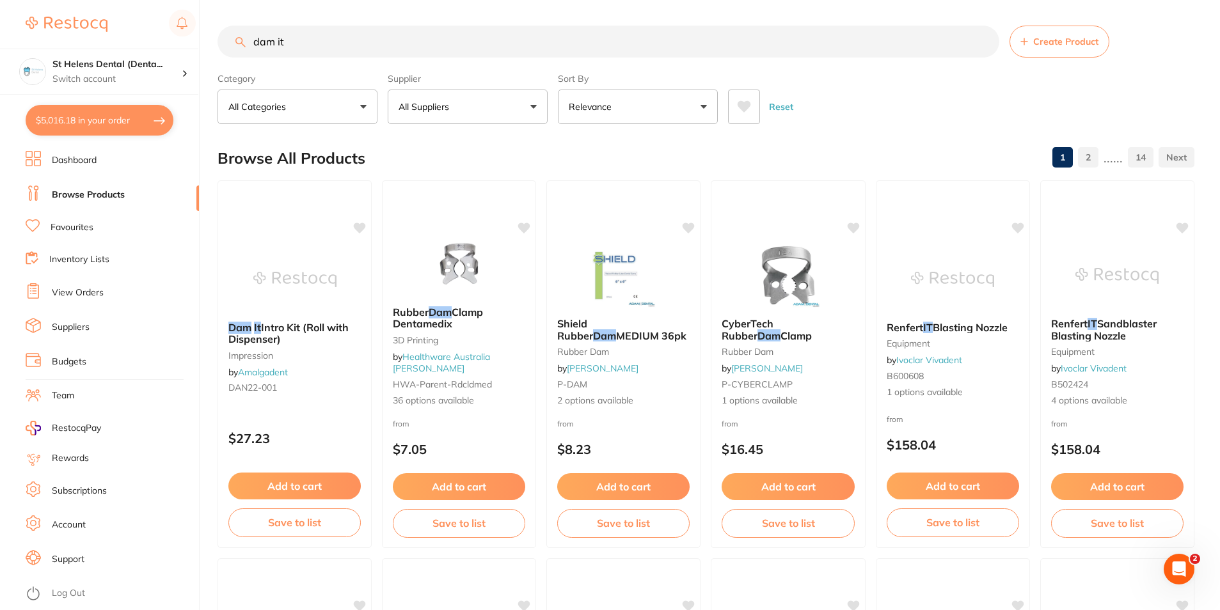
drag, startPoint x: 239, startPoint y: 45, endPoint x: 196, endPoint y: 42, distance: 42.3
click at [194, 42] on div "$5,016.18 St Helens Dental (Denta... Switch account St Helens Dental (DentalTow…" at bounding box center [610, 305] width 1220 height 610
paste input "Rubber Dam Gingival Liquid"
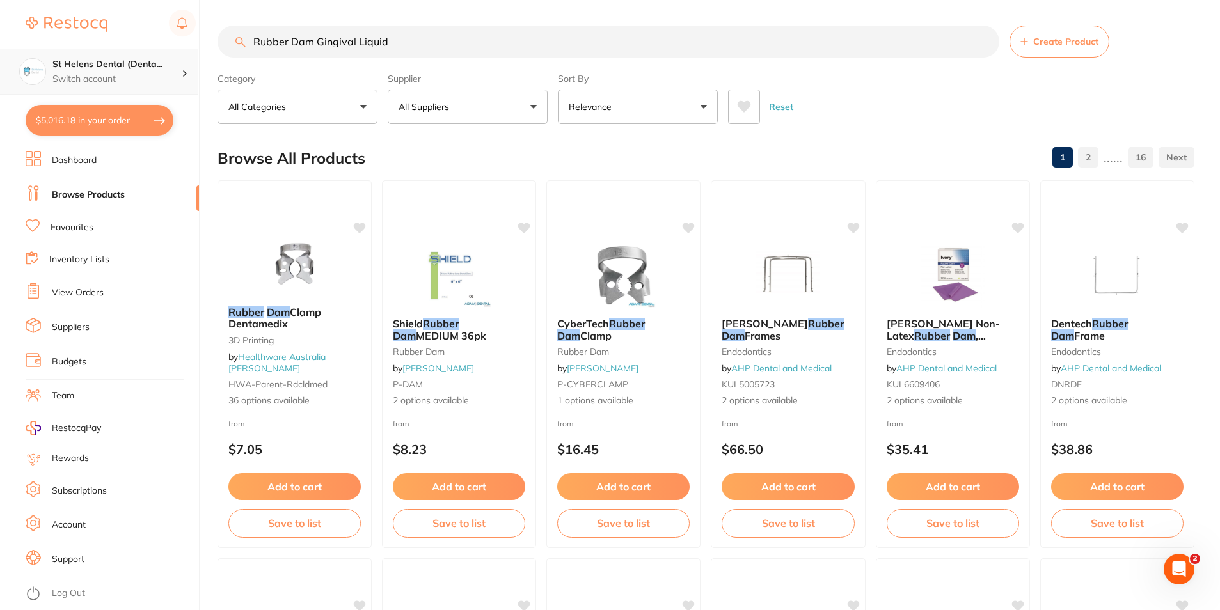
scroll to position [1, 0]
drag, startPoint x: 315, startPoint y: 44, endPoint x: 102, endPoint y: 61, distance: 213.1
click at [102, 61] on div "$5,016.18 St Helens Dental (Denta... Switch account St Helens Dental (DentalTow…" at bounding box center [610, 305] width 1220 height 610
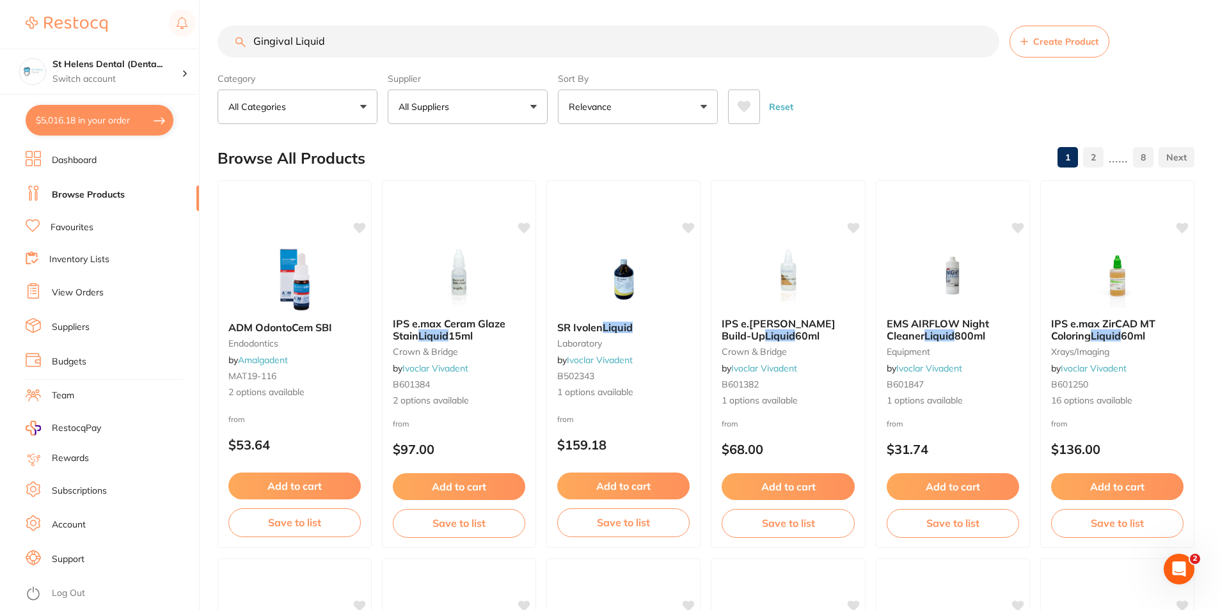
drag, startPoint x: 335, startPoint y: 51, endPoint x: 215, endPoint y: 71, distance: 121.9
click at [215, 71] on div "$5,016.18 St Helens Dental (Denta... Switch account St Helens Dental (DentalTow…" at bounding box center [610, 305] width 1220 height 610
paste input "MLS8277"
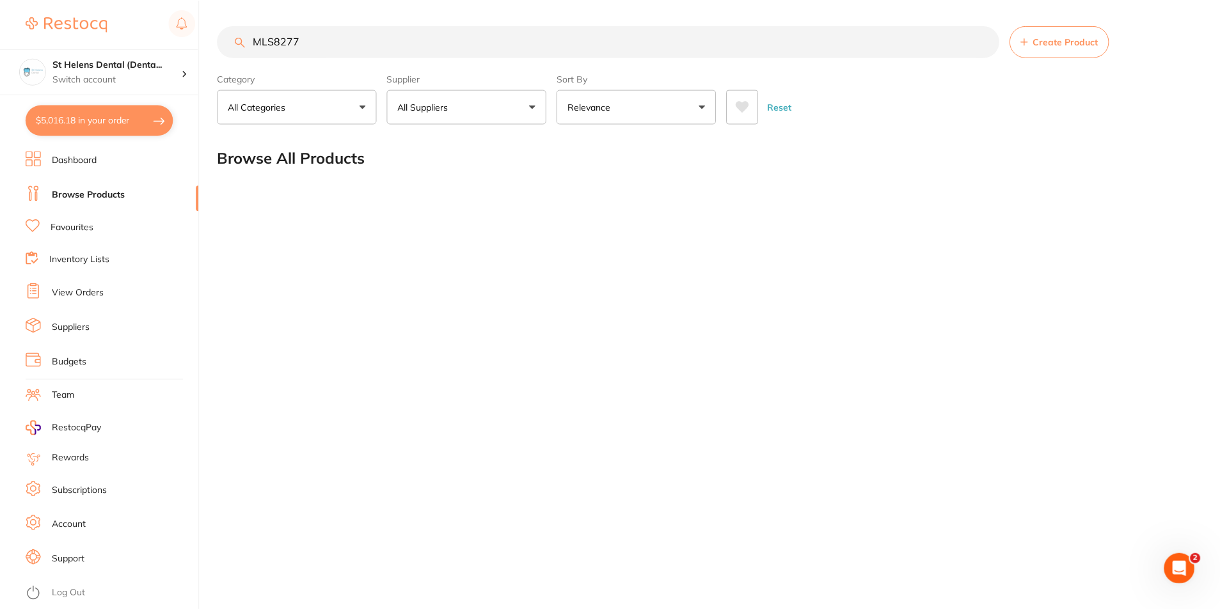
scroll to position [0, 0]
click at [356, 55] on input "MLS8277" at bounding box center [610, 42] width 784 height 32
drag, startPoint x: 321, startPoint y: 45, endPoint x: 212, endPoint y: 48, distance: 108.2
click at [212, 48] on div "$5,016.18 St Helens Dental (Denta... Switch account St Helens Dental (DentalTow…" at bounding box center [611, 305] width 1223 height 610
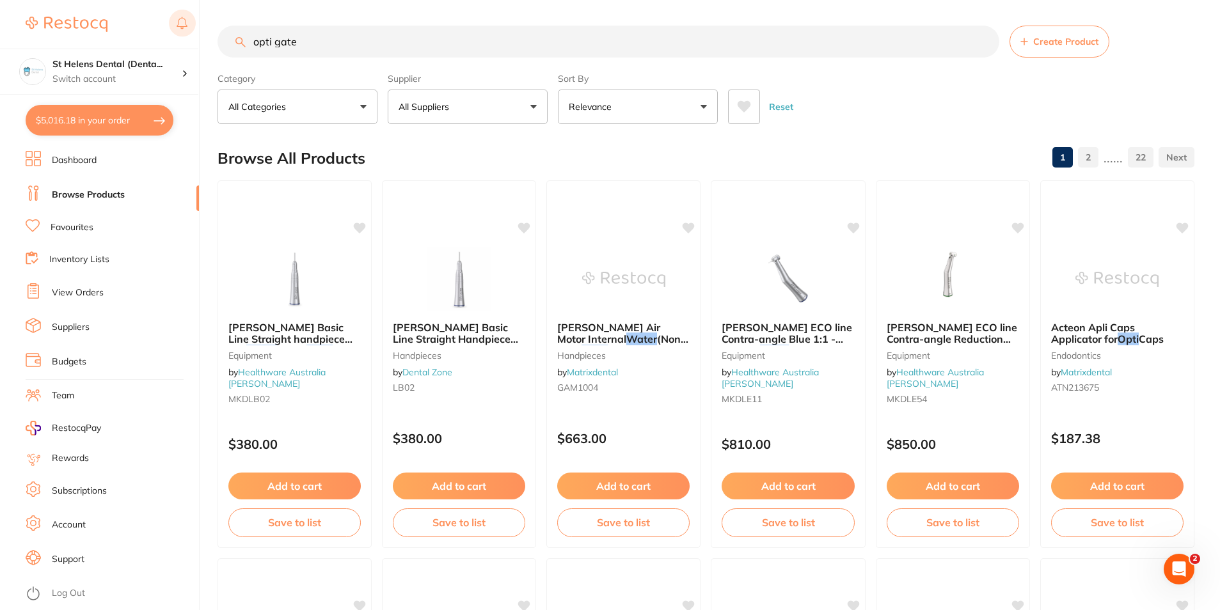
drag, startPoint x: 315, startPoint y: 31, endPoint x: 180, endPoint y: 31, distance: 134.4
click at [180, 31] on div "$5,016.18 St Helens Dental (Denta... Switch account St Helens Dental (DentalTow…" at bounding box center [610, 305] width 1220 height 610
paste input "ra"
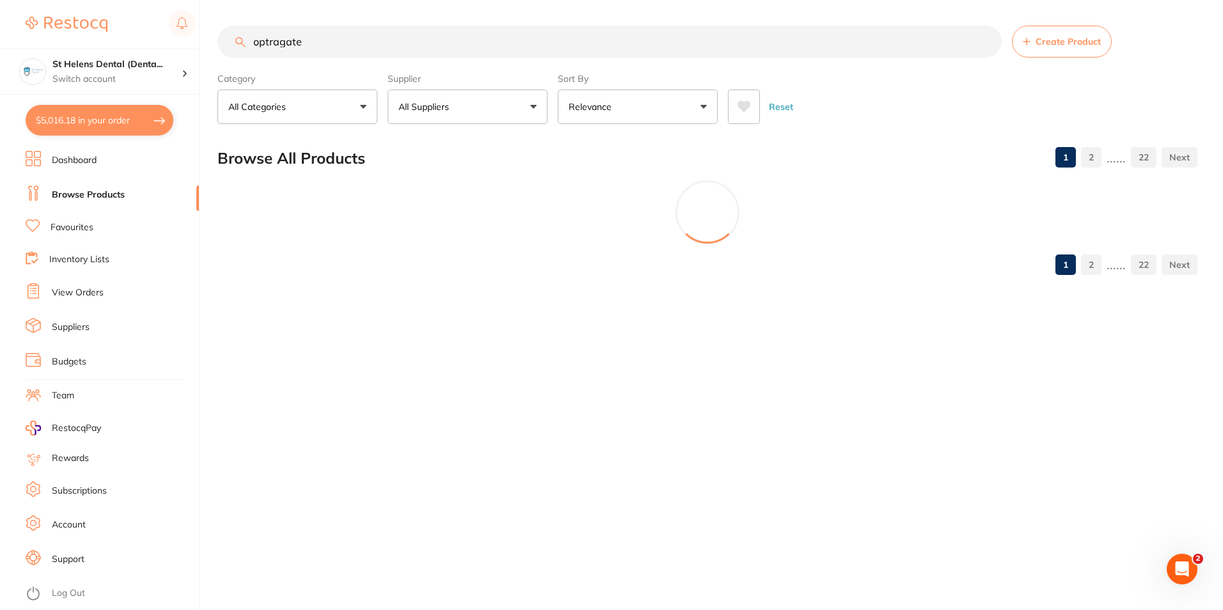
type input "optragate"
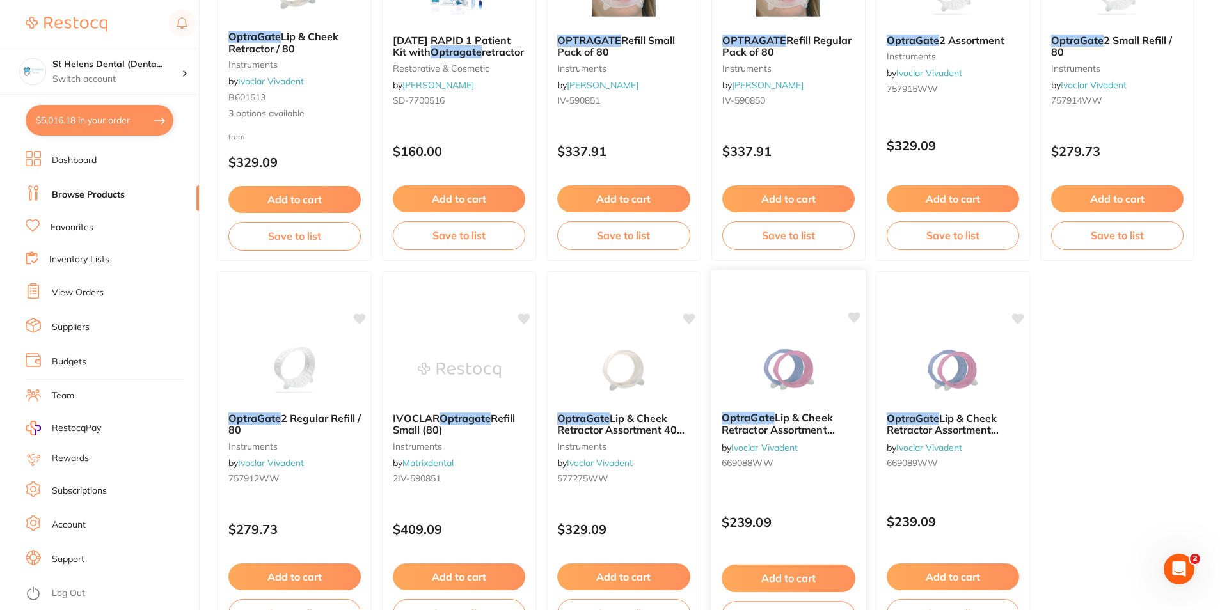
scroll to position [63, 0]
